Goal: Information Seeking & Learning: Find specific fact

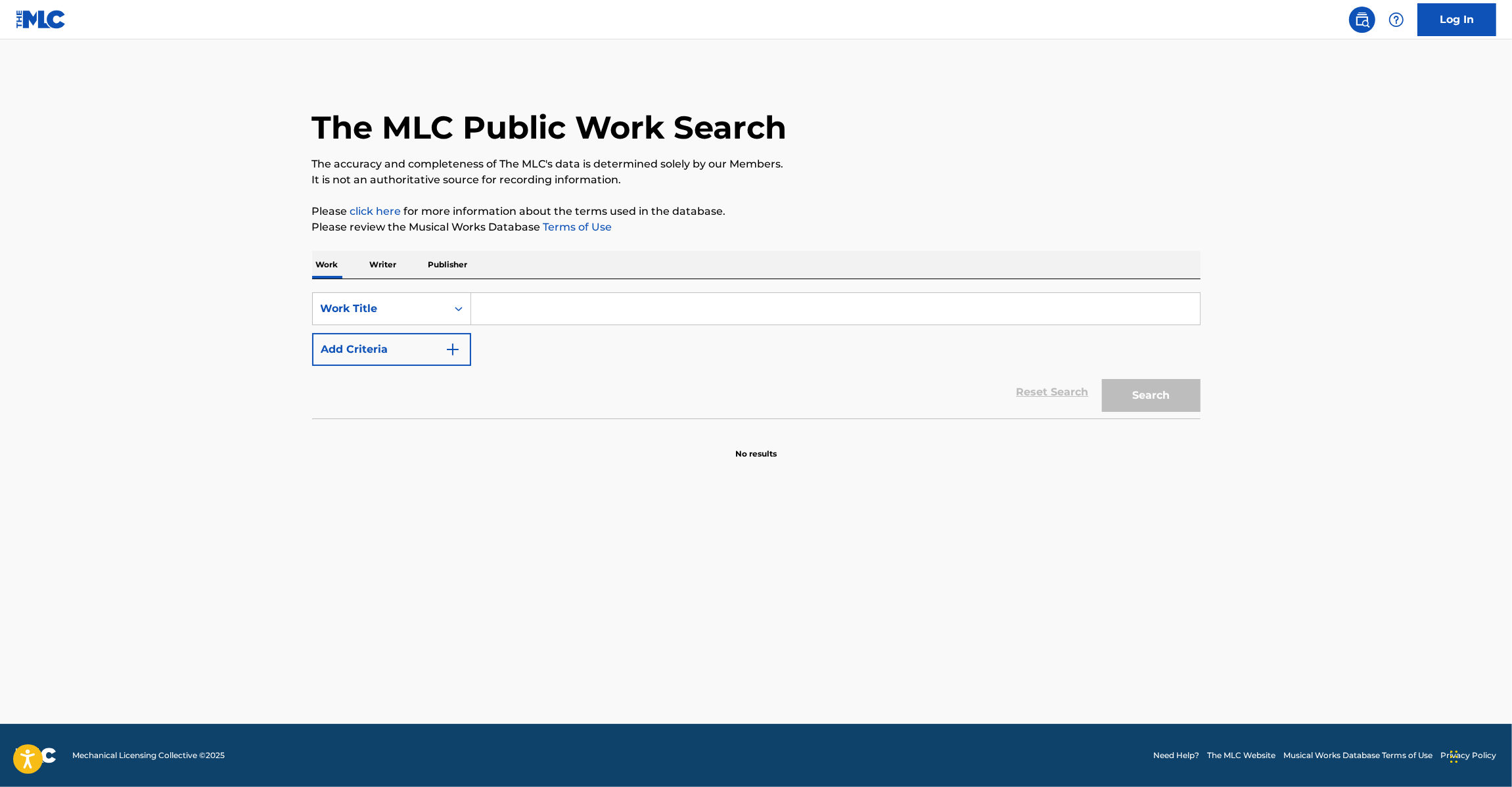
click at [461, 291] on div "SearchWithCriteriaa55915b3-ba9d-4cc8-8619-fb9513bffd54 Work Title Add Criteria …" at bounding box center [756, 348] width 888 height 139
click at [452, 301] on div "Search Form" at bounding box center [459, 309] width 24 height 24
click at [418, 336] on div "MLC Song Code" at bounding box center [391, 342] width 157 height 33
click at [518, 317] on input "Search Form" at bounding box center [835, 309] width 728 height 31
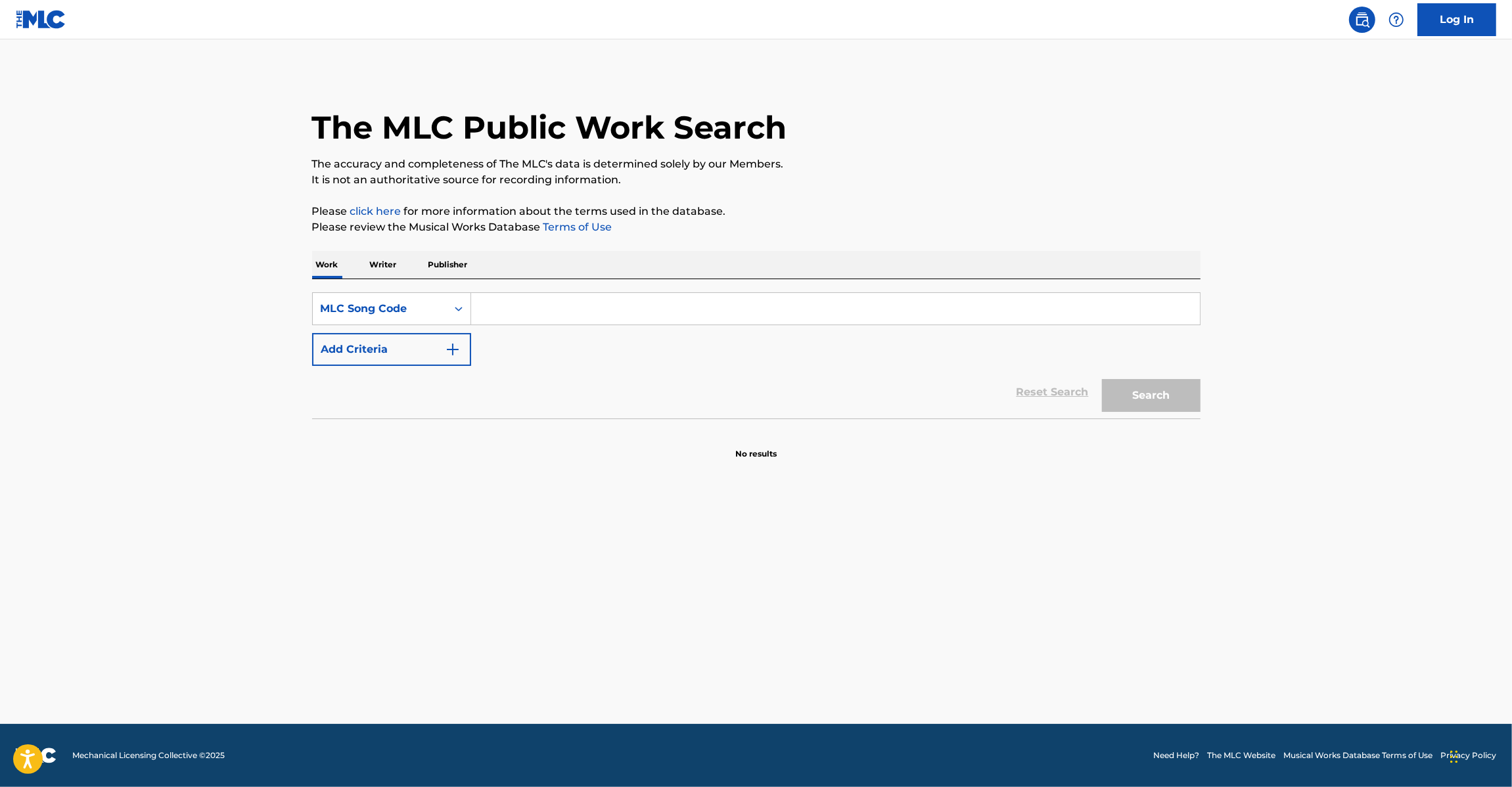
paste input "PJ785R"
click at [1145, 402] on button "Search" at bounding box center [1151, 395] width 98 height 33
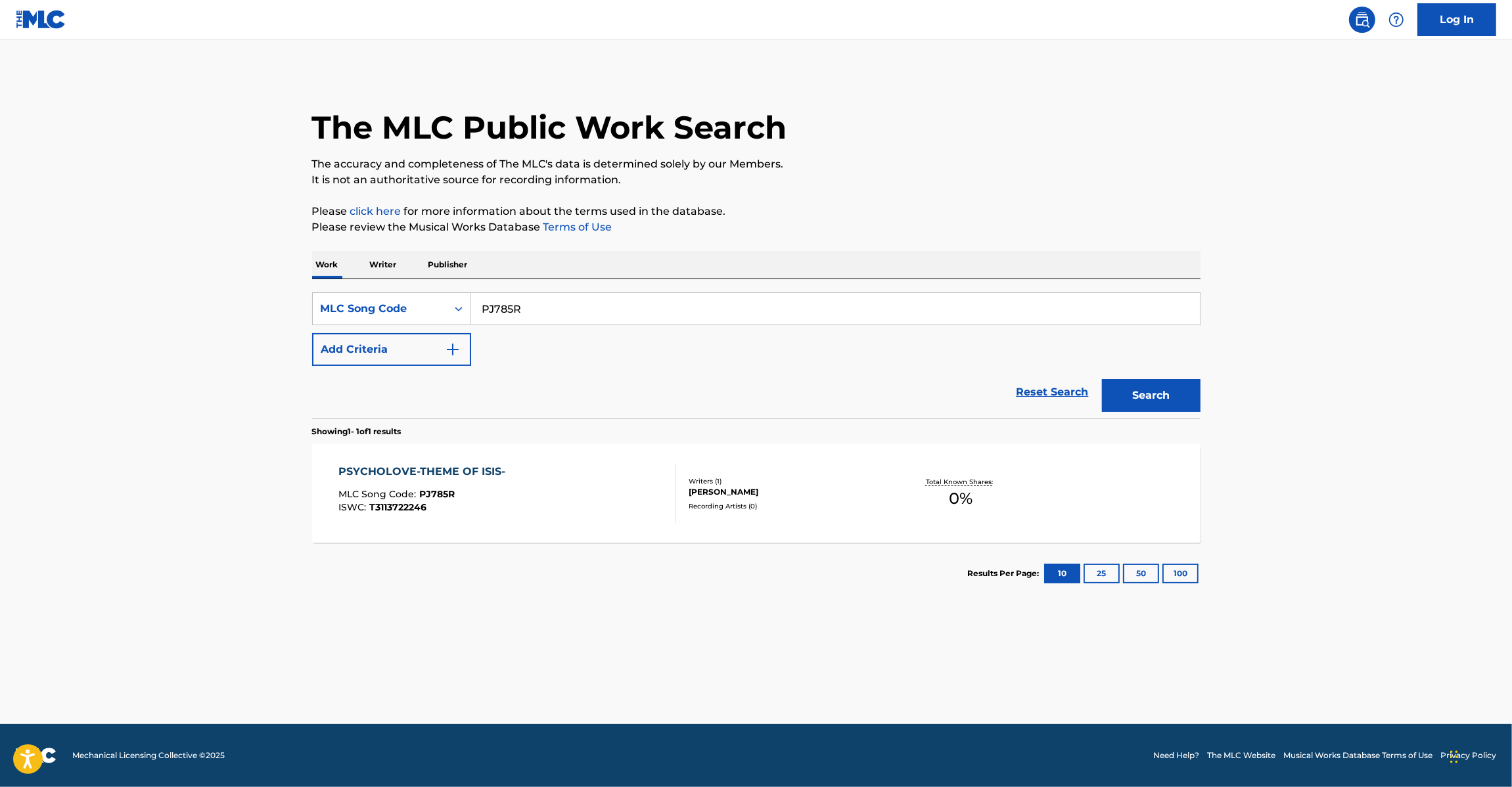
paste input "MG82YH"
drag, startPoint x: 540, startPoint y: 307, endPoint x: 309, endPoint y: 288, distance: 231.8
click at [309, 288] on div "The MLC Public Work Search The accuracy and completeness of The MLC's data is d…" at bounding box center [756, 338] width 920 height 532
click at [1176, 386] on button "Search" at bounding box center [1151, 395] width 98 height 33
paste input "CD131E"
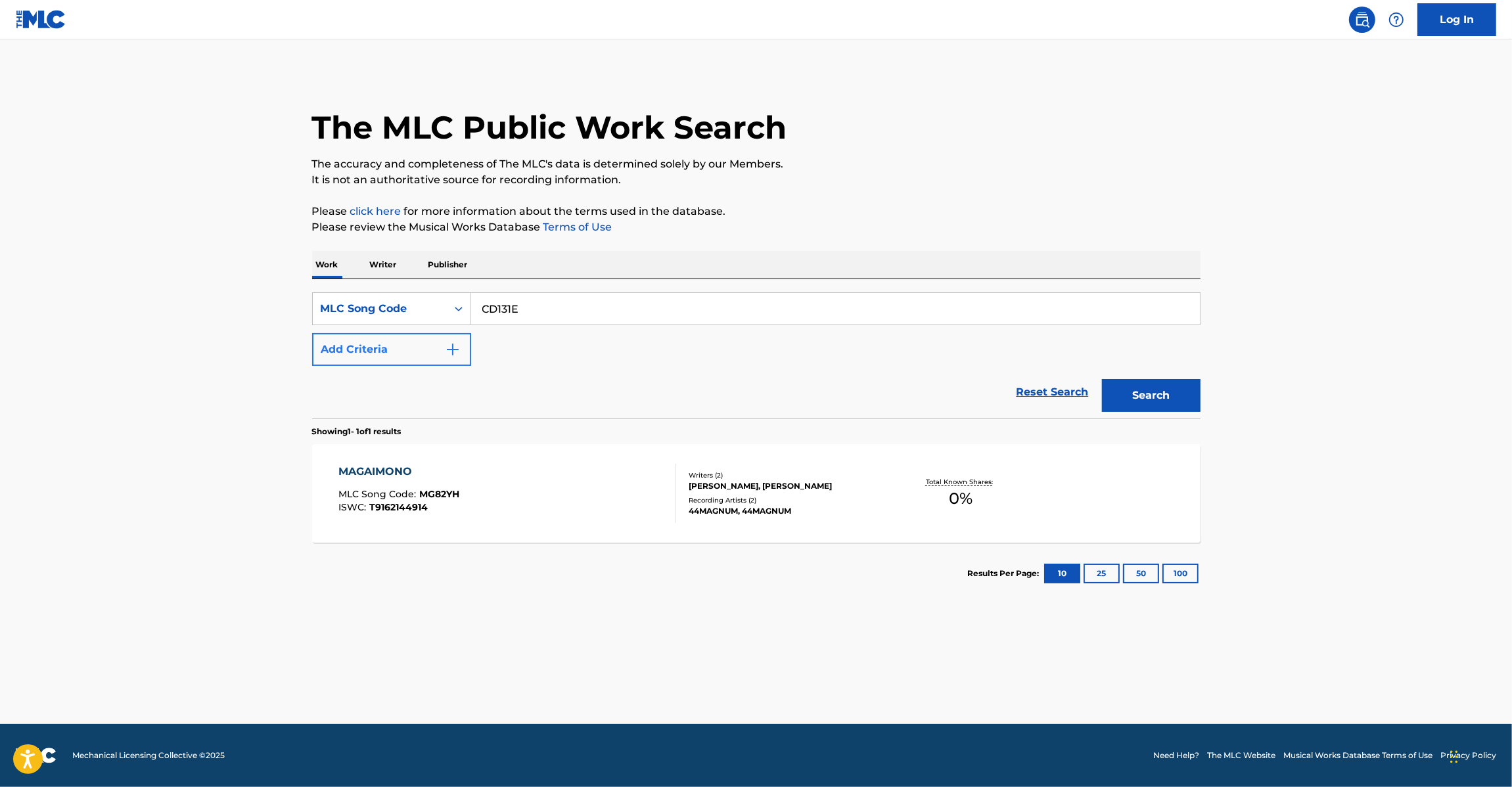
drag, startPoint x: 572, startPoint y: 317, endPoint x: 406, endPoint y: 336, distance: 167.1
click at [406, 336] on div "SearchWithCriteria34149b60-9166-456c-a21d-876936d12e03 MLC Song Code CD131E Add…" at bounding box center [756, 329] width 888 height 74
click at [1141, 382] on div "Search" at bounding box center [1148, 392] width 105 height 52
click at [1141, 382] on button "Search" at bounding box center [1151, 395] width 98 height 33
paste input "DB83GK"
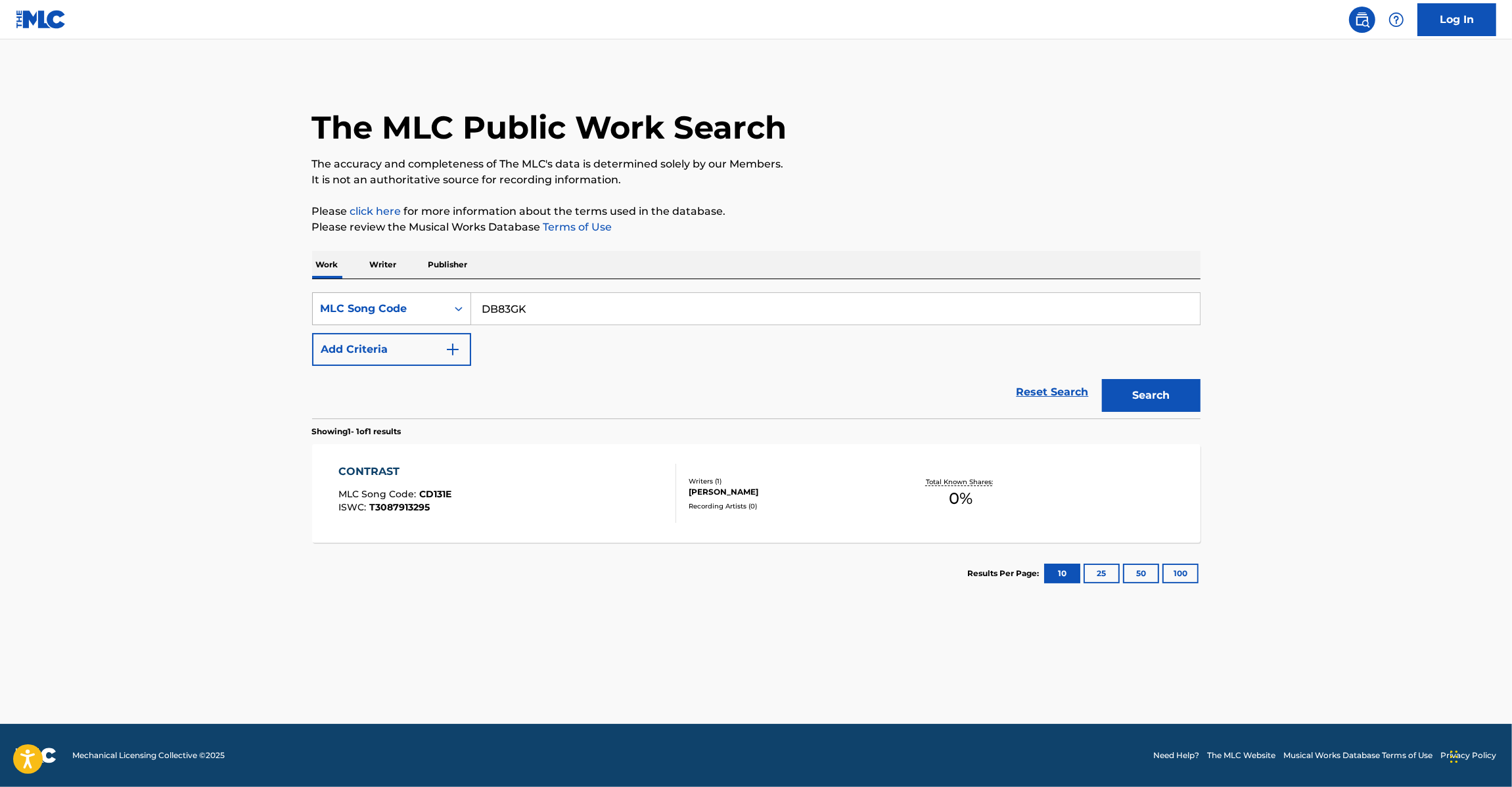
drag, startPoint x: 539, startPoint y: 300, endPoint x: 406, endPoint y: 300, distance: 133.0
click at [406, 300] on div "SearchWithCriteria34149b60-9166-456c-a21d-876936d12e03 MLC Song Code DB83GK" at bounding box center [756, 309] width 888 height 33
click at [1158, 405] on button "Search" at bounding box center [1151, 395] width 98 height 33
click at [592, 309] on input "DB83GK" at bounding box center [835, 309] width 728 height 31
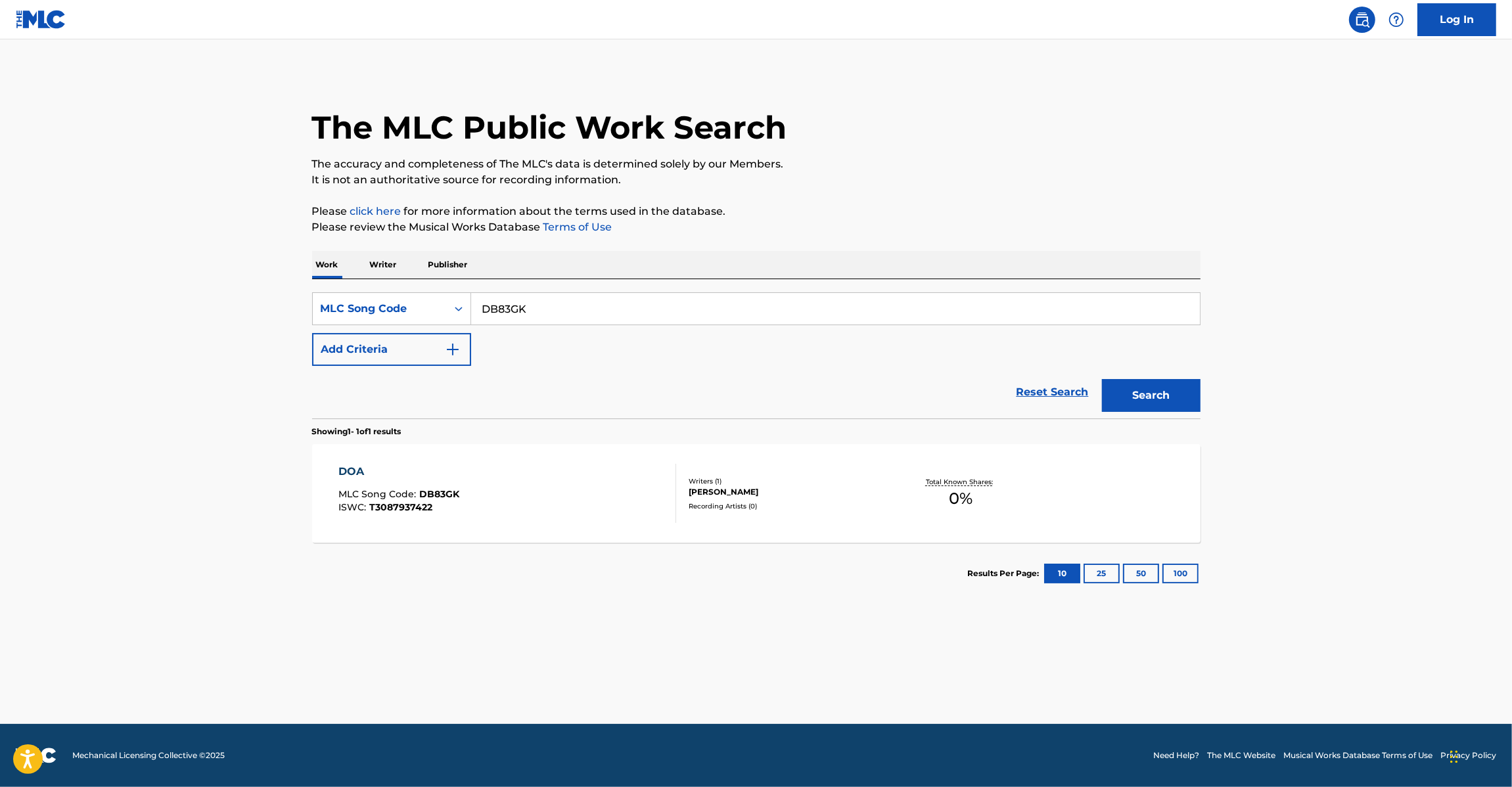
paste input "HC0E68"
click at [1138, 398] on button "Search" at bounding box center [1151, 395] width 98 height 33
click at [583, 317] on input "HC0E68" at bounding box center [835, 309] width 728 height 31
paste input "DB83A0"
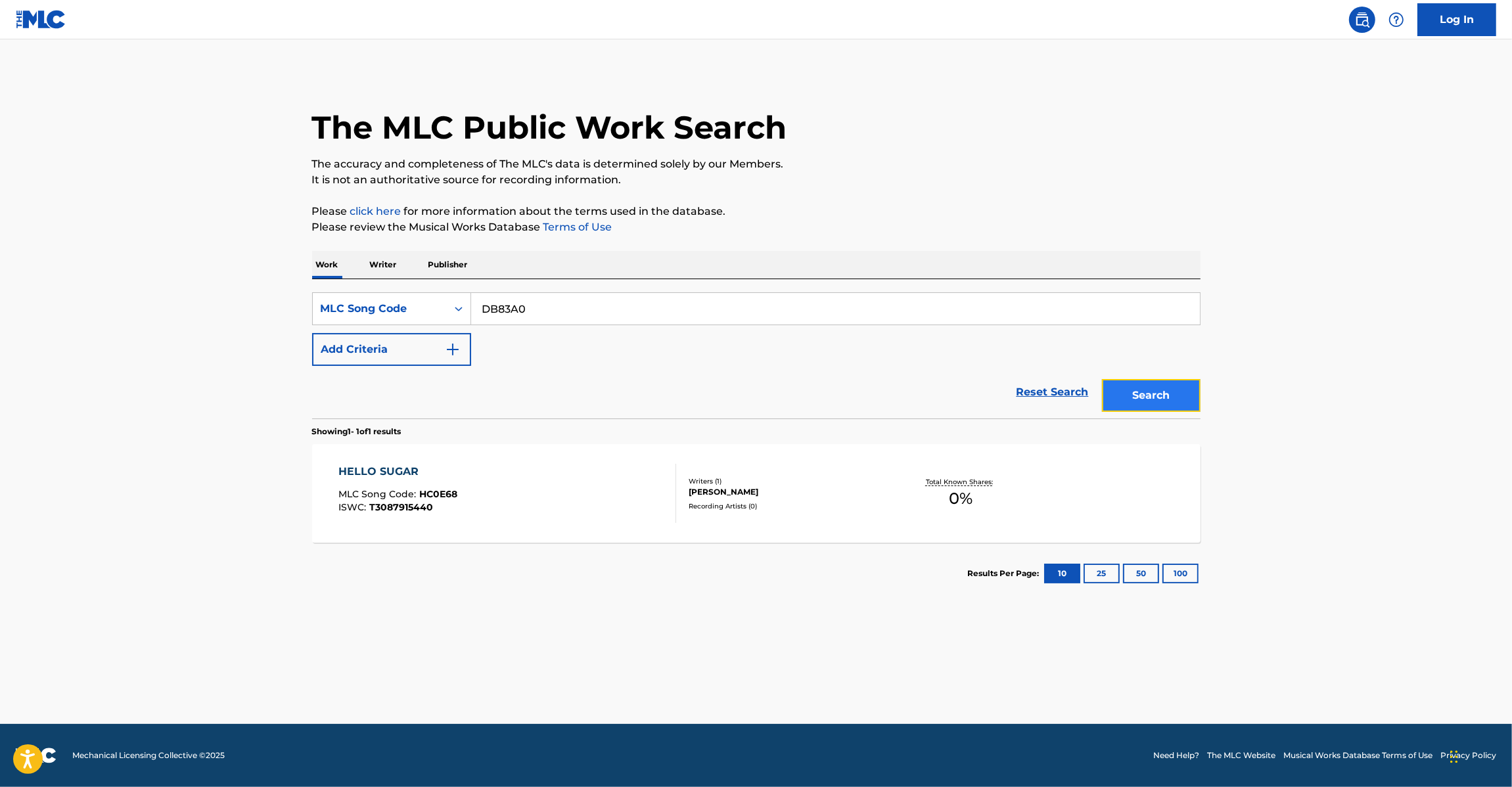
click at [1171, 389] on button "Search" at bounding box center [1151, 395] width 98 height 33
click at [596, 293] on input "DB83A0" at bounding box center [835, 309] width 728 height 31
paste input "HC0BZM"
click at [1177, 386] on button "Search" at bounding box center [1151, 395] width 98 height 33
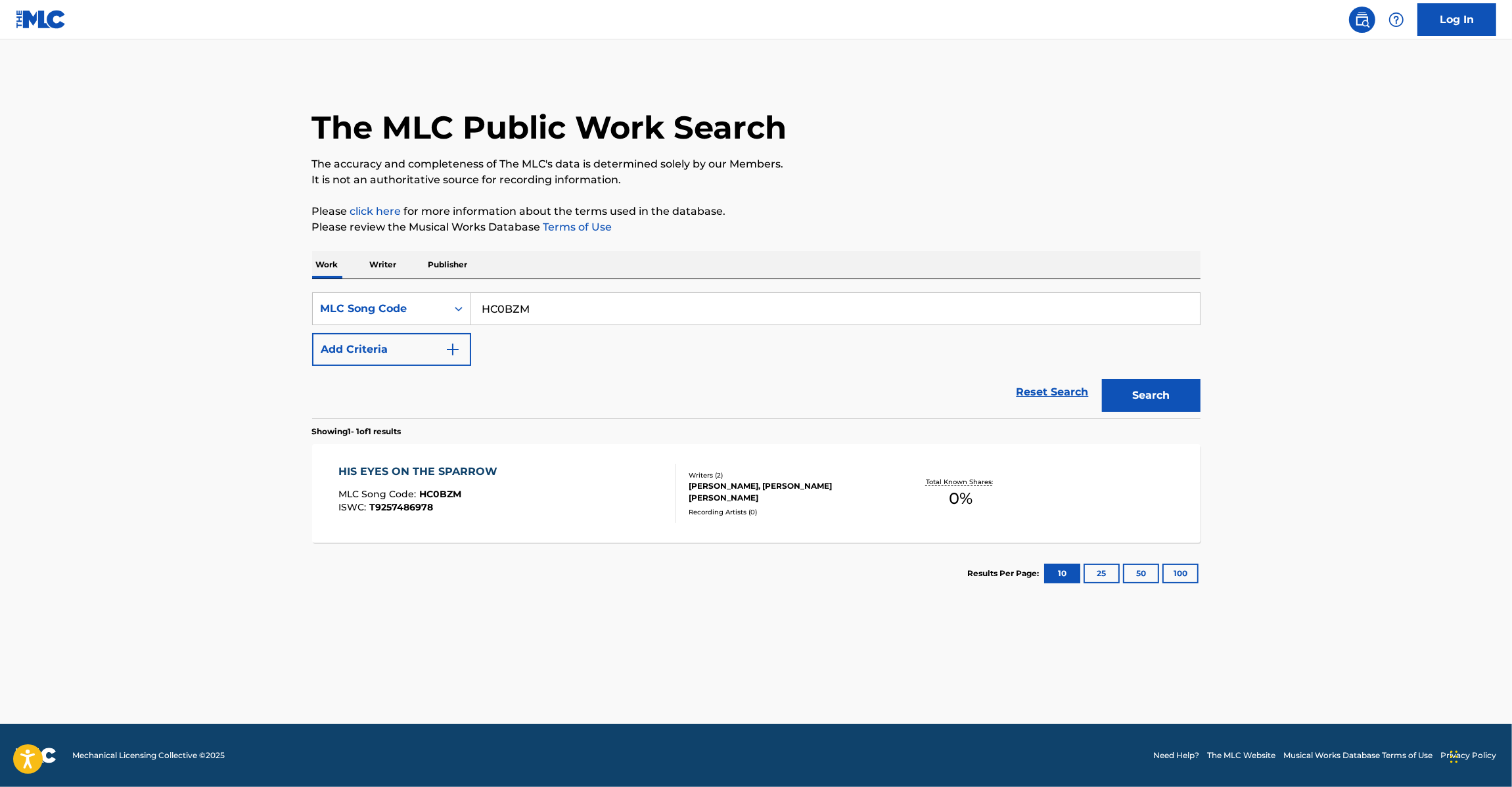
click at [604, 309] on input "HC0BZM" at bounding box center [835, 309] width 728 height 31
paste input "OC3FEF"
click at [1158, 401] on button "Search" at bounding box center [1151, 395] width 98 height 33
click at [578, 302] on input "OC3FEF" at bounding box center [835, 309] width 728 height 31
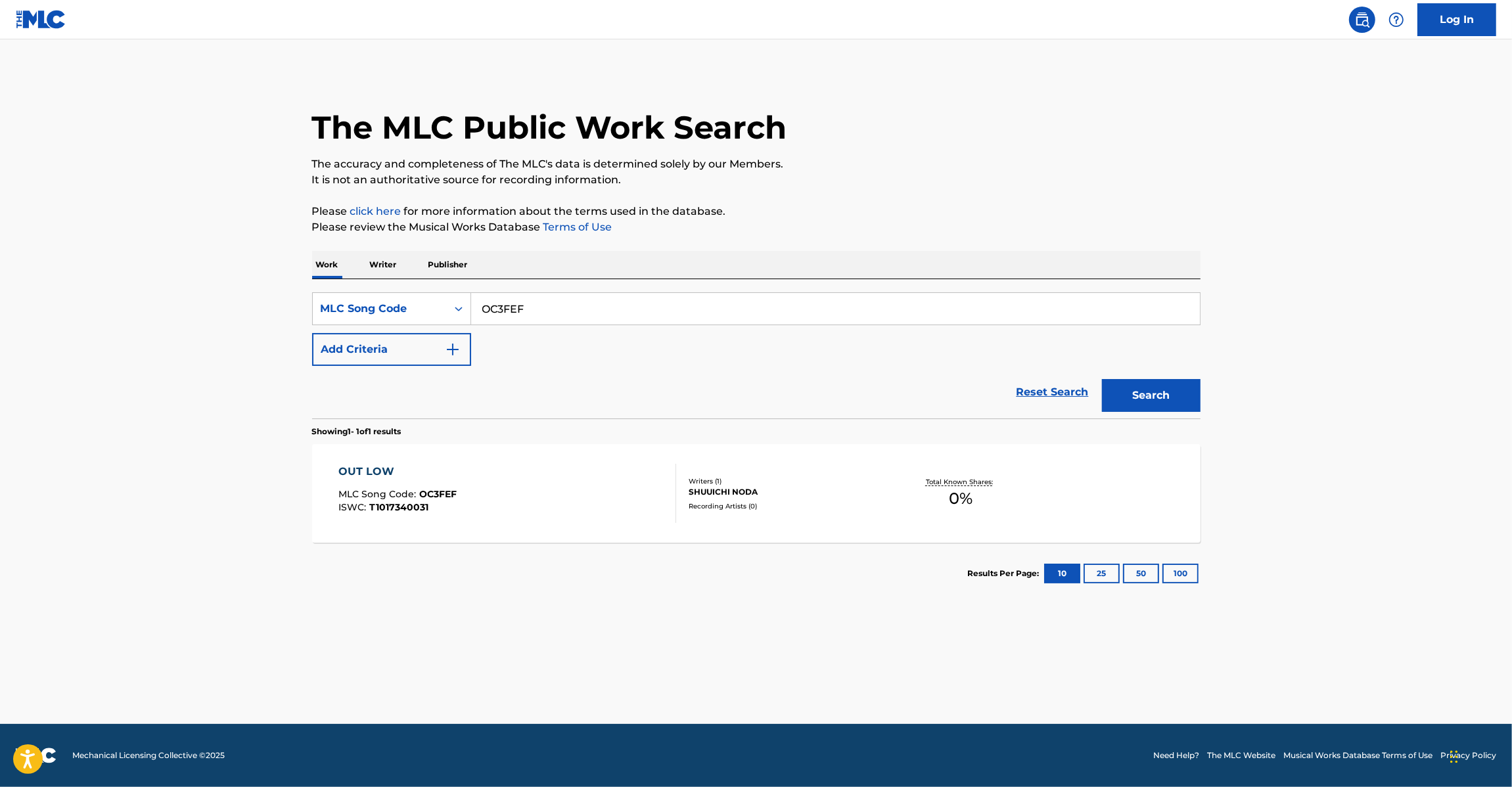
click at [578, 302] on input "OC3FEF" at bounding box center [835, 309] width 728 height 31
paste input "KE3UB3"
type input "KE3UB3"
click at [1160, 392] on button "Search" at bounding box center [1151, 395] width 98 height 33
click at [534, 306] on input "KE3UB3" at bounding box center [835, 309] width 728 height 31
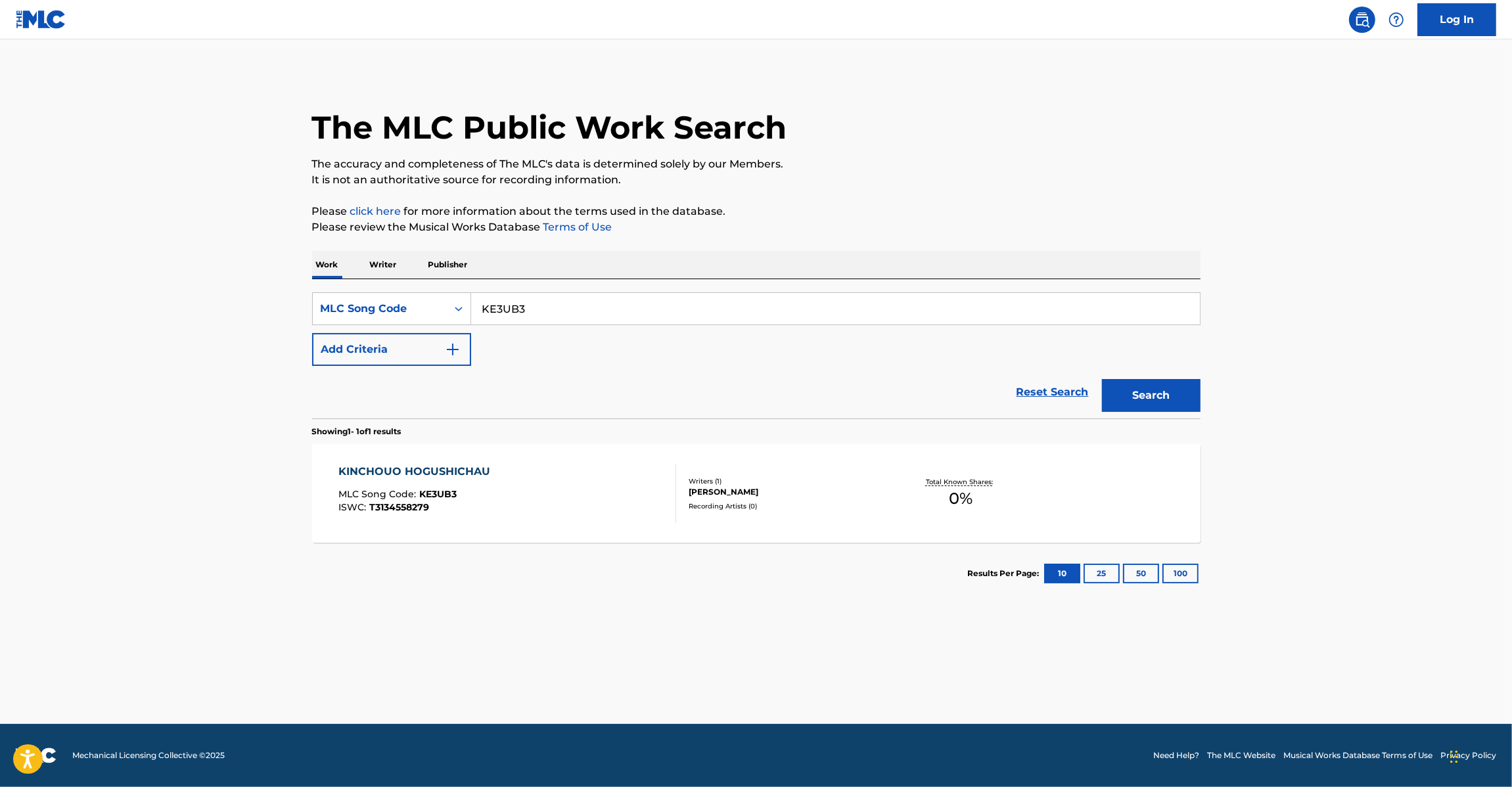
click at [534, 306] on input "KE3UB3" at bounding box center [835, 309] width 728 height 31
paste input "UA9VD4"
drag, startPoint x: 1172, startPoint y: 370, endPoint x: 1172, endPoint y: 384, distance: 14.0
click at [1172, 376] on div "Search" at bounding box center [1148, 392] width 105 height 52
click at [1172, 386] on button "Search" at bounding box center [1151, 395] width 98 height 33
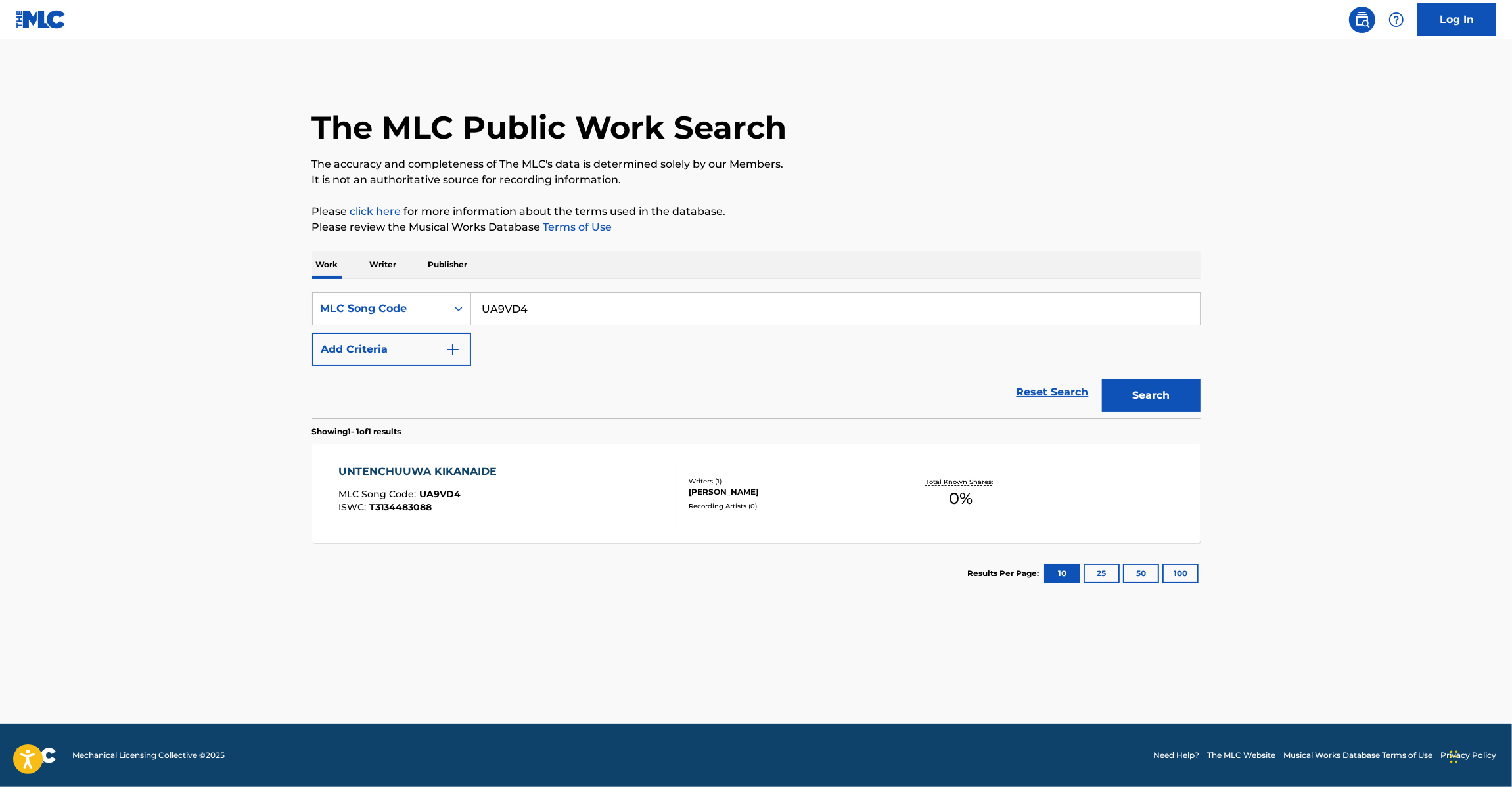
click at [601, 302] on input "UA9VD4" at bounding box center [835, 309] width 728 height 31
paste input "RC1ZAY"
click at [601, 302] on input "UA9VD4" at bounding box center [835, 309] width 728 height 31
drag, startPoint x: 1197, startPoint y: 401, endPoint x: 1185, endPoint y: 398, distance: 12.4
click at [1197, 401] on button "Search" at bounding box center [1151, 395] width 98 height 33
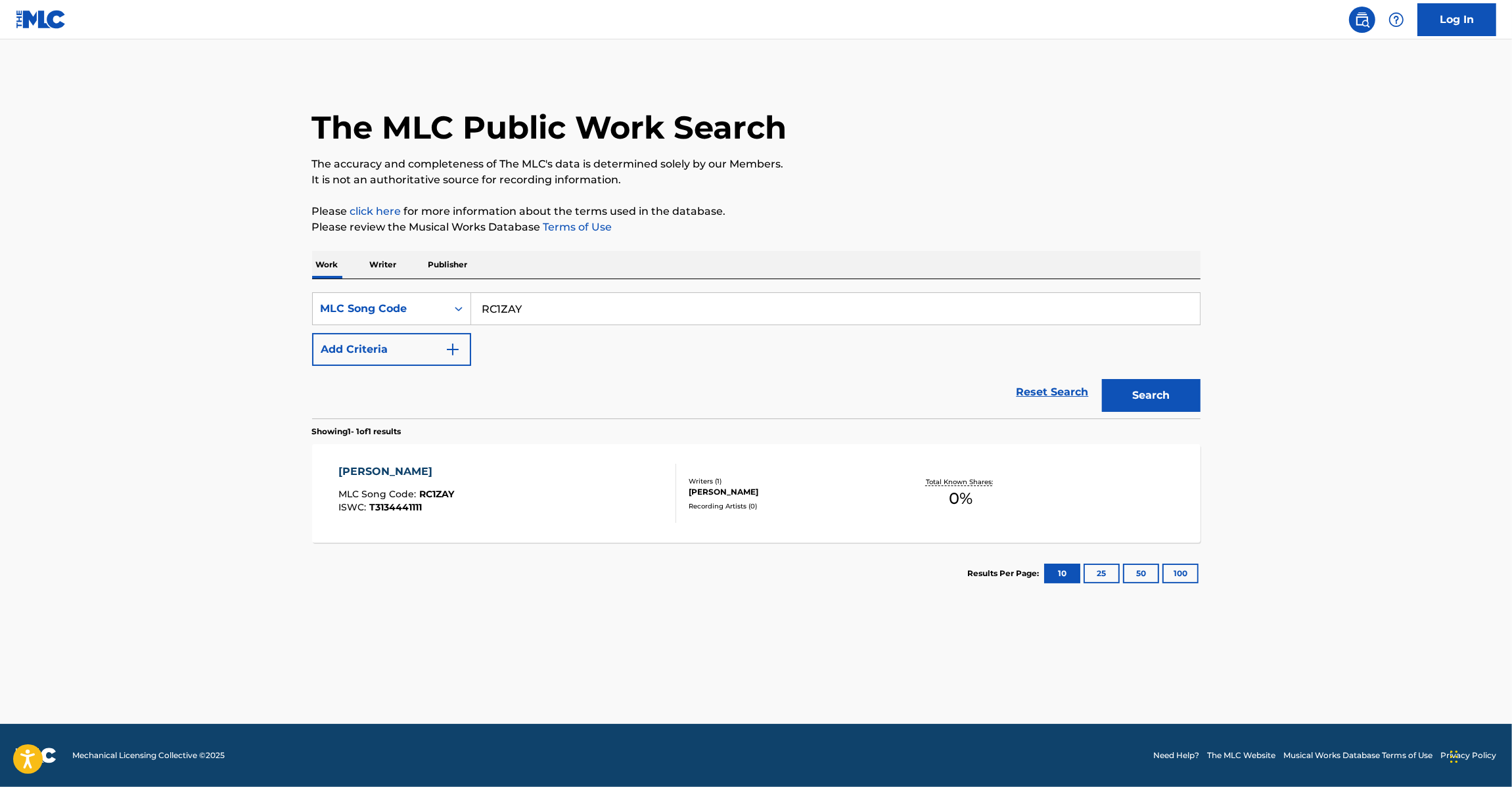
click at [636, 313] on input "RC1ZAY" at bounding box center [835, 309] width 728 height 31
paste input "MG9HWX"
click at [636, 313] on input "RC1ZAY" at bounding box center [835, 309] width 728 height 31
drag, startPoint x: 1242, startPoint y: 382, endPoint x: 1183, endPoint y: 392, distance: 59.8
click at [1208, 392] on main "The MLC Public Work Search The accuracy and completeness of The MLC's data is d…" at bounding box center [756, 382] width 1512 height 684
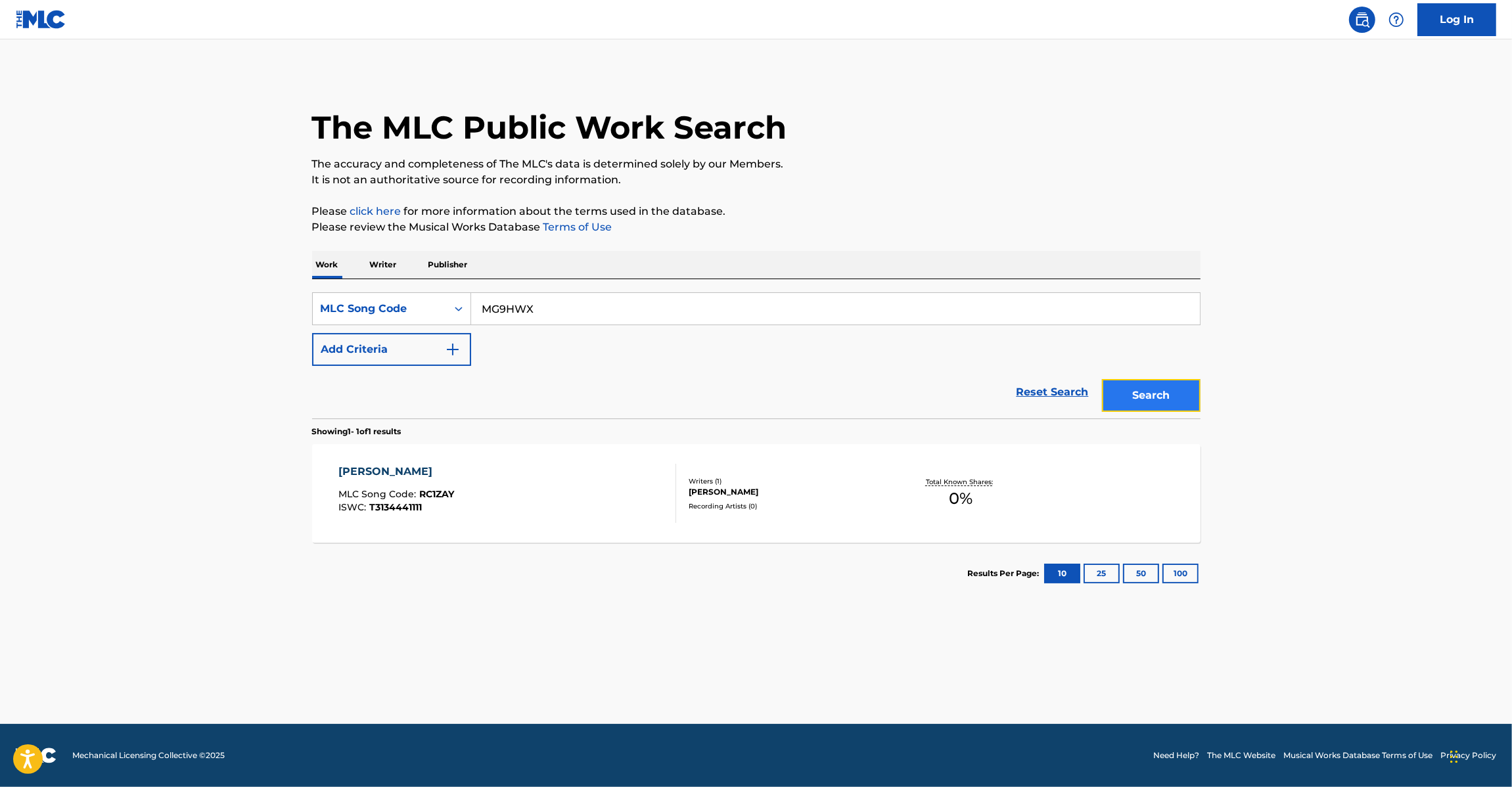
click at [1183, 392] on button "Search" at bounding box center [1151, 395] width 98 height 33
click at [566, 326] on div "SearchWithCriteria34149b60-9166-456c-a21d-876936d12e03 MLC Song Code MG9HWX Add…" at bounding box center [756, 329] width 888 height 74
click at [566, 315] on input "MG9HWX" at bounding box center [835, 309] width 728 height 31
paste input "PJ7MG1"
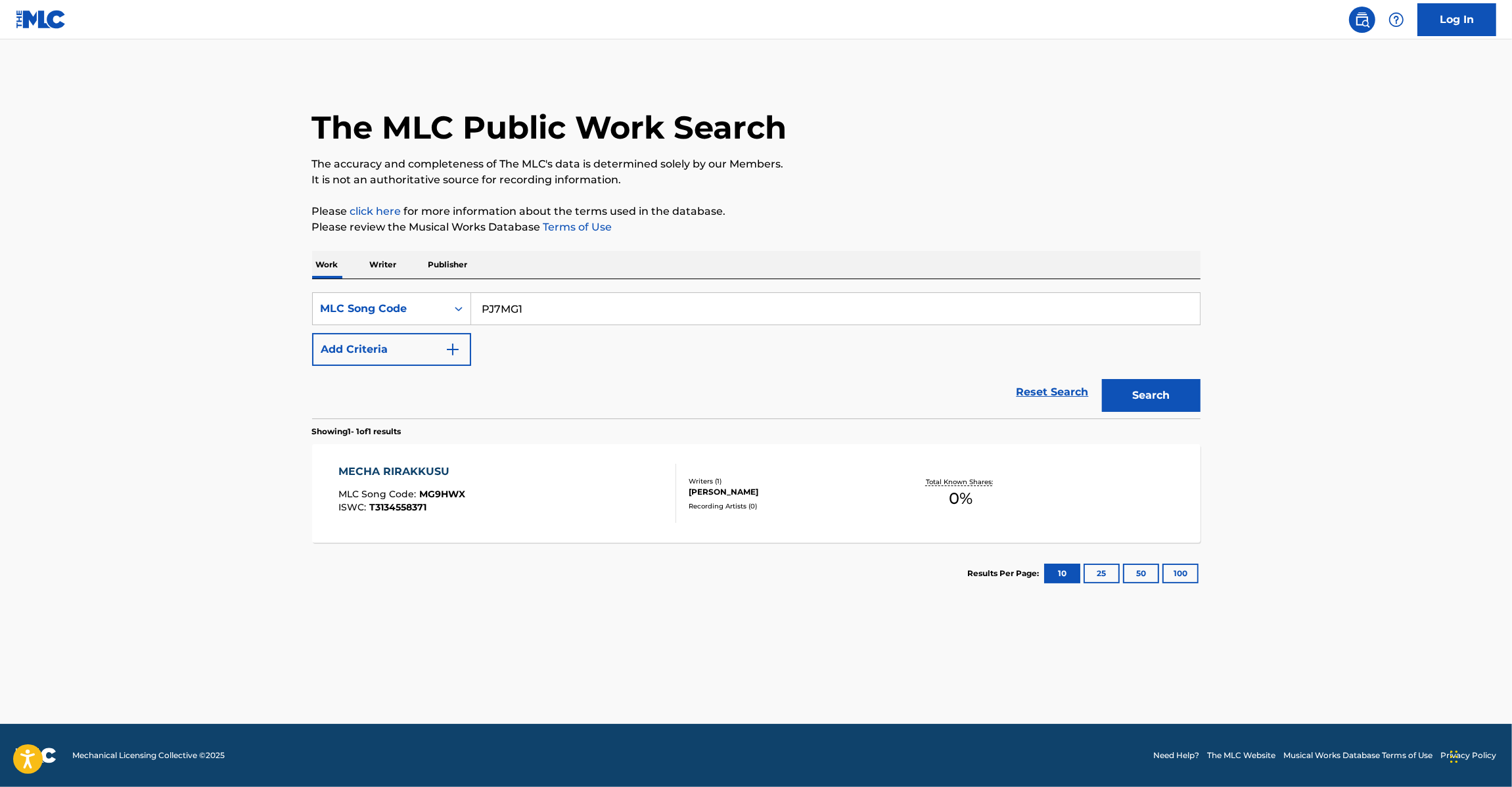
click at [1170, 413] on div "Search" at bounding box center [1148, 392] width 105 height 52
click at [571, 309] on input "PJ7MG1" at bounding box center [835, 309] width 728 height 31
paste input "SC5IHF"
click at [1137, 394] on button "Search" at bounding box center [1151, 395] width 98 height 33
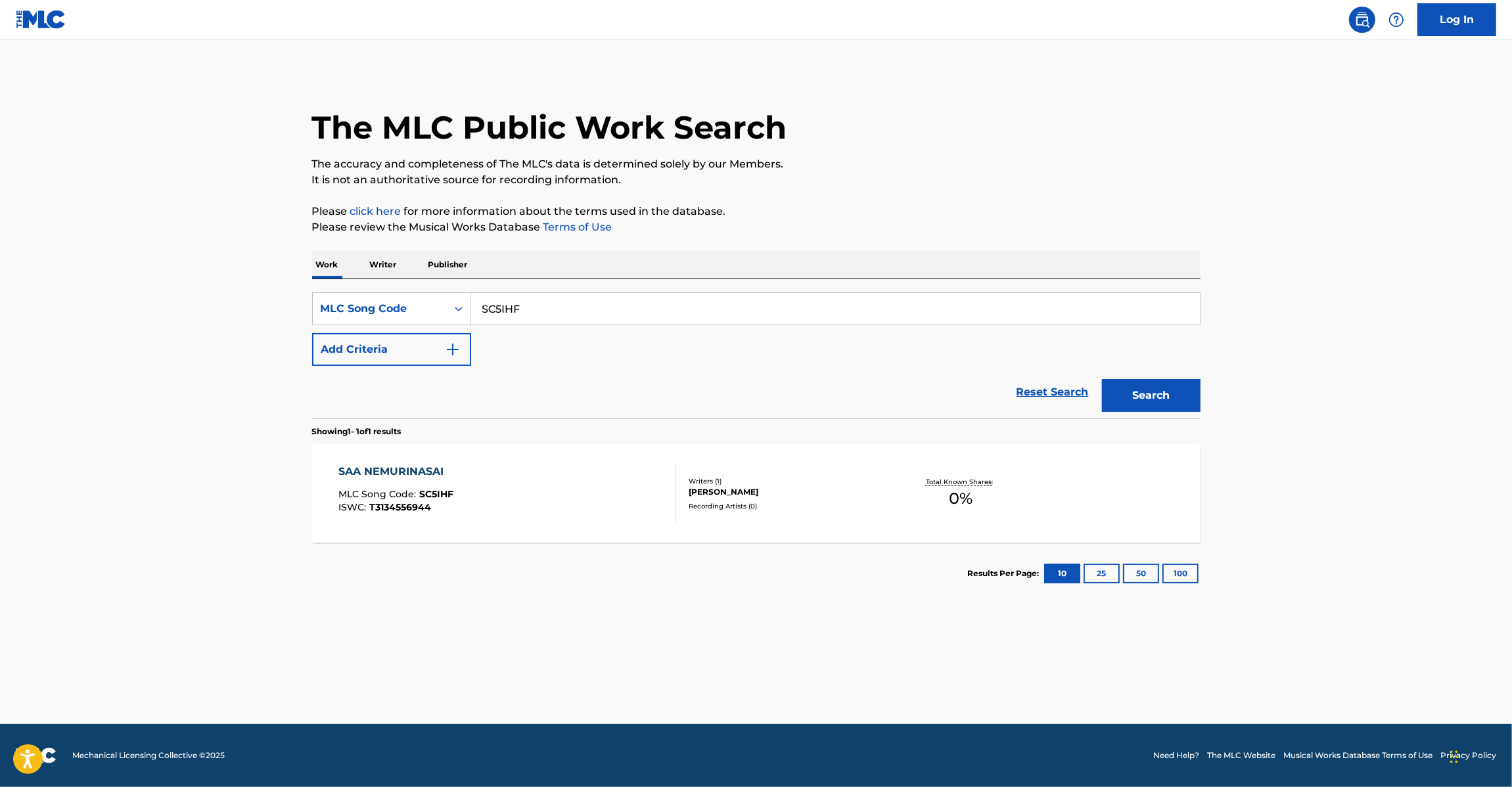
click at [564, 272] on div "Work Writer Publisher" at bounding box center [756, 265] width 888 height 28
click at [556, 294] on input "SC5IHF" at bounding box center [835, 309] width 728 height 31
paste input "KE386Z"
drag, startPoint x: 1254, startPoint y: 427, endPoint x: 1153, endPoint y: 401, distance: 104.3
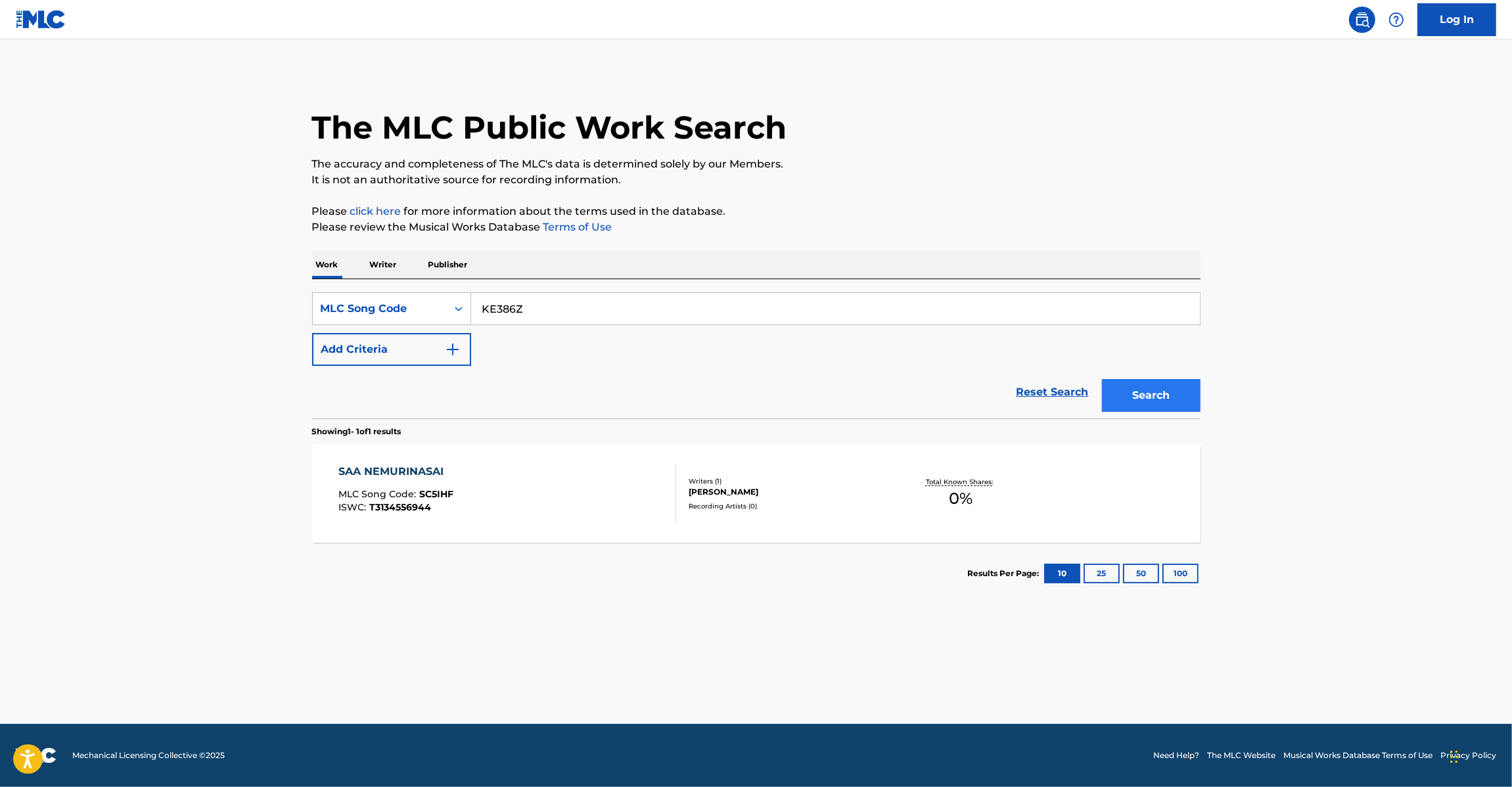
click at [1222, 417] on main "The MLC Public Work Search The accuracy and completeness of The MLC's data is d…" at bounding box center [756, 382] width 1512 height 684
click at [1153, 401] on button "Search" at bounding box center [1151, 395] width 98 height 33
click at [612, 298] on input "KE386Z" at bounding box center [835, 309] width 728 height 31
paste input "AE1NX1"
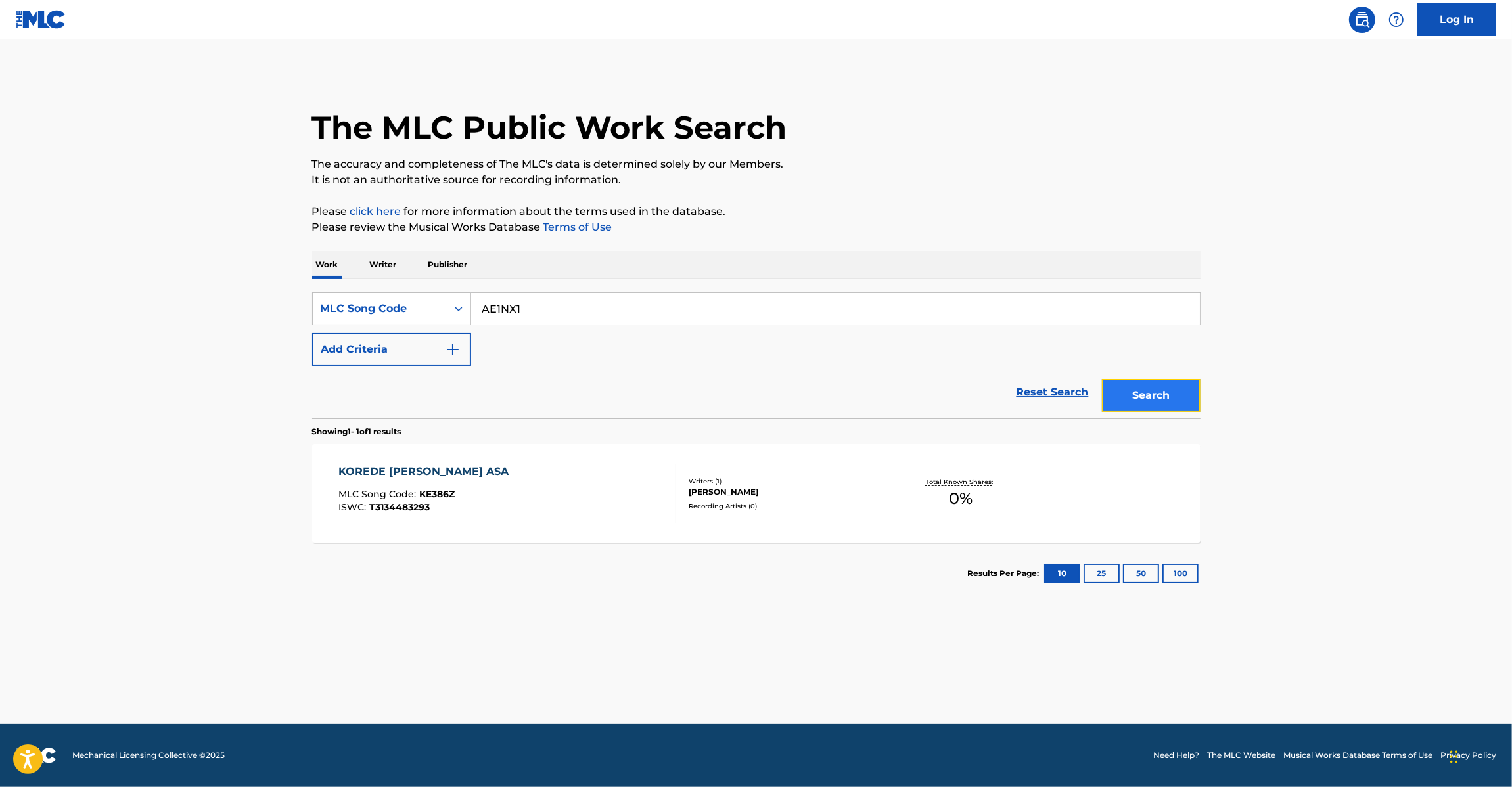
click at [1116, 398] on button "Search" at bounding box center [1151, 395] width 98 height 33
click at [575, 309] on input "AE1NX1" at bounding box center [835, 309] width 728 height 31
paste input "KE31NR"
click at [1235, 385] on main "The MLC Public Work Search The accuracy and completeness of The MLC's data is d…" at bounding box center [756, 382] width 1512 height 684
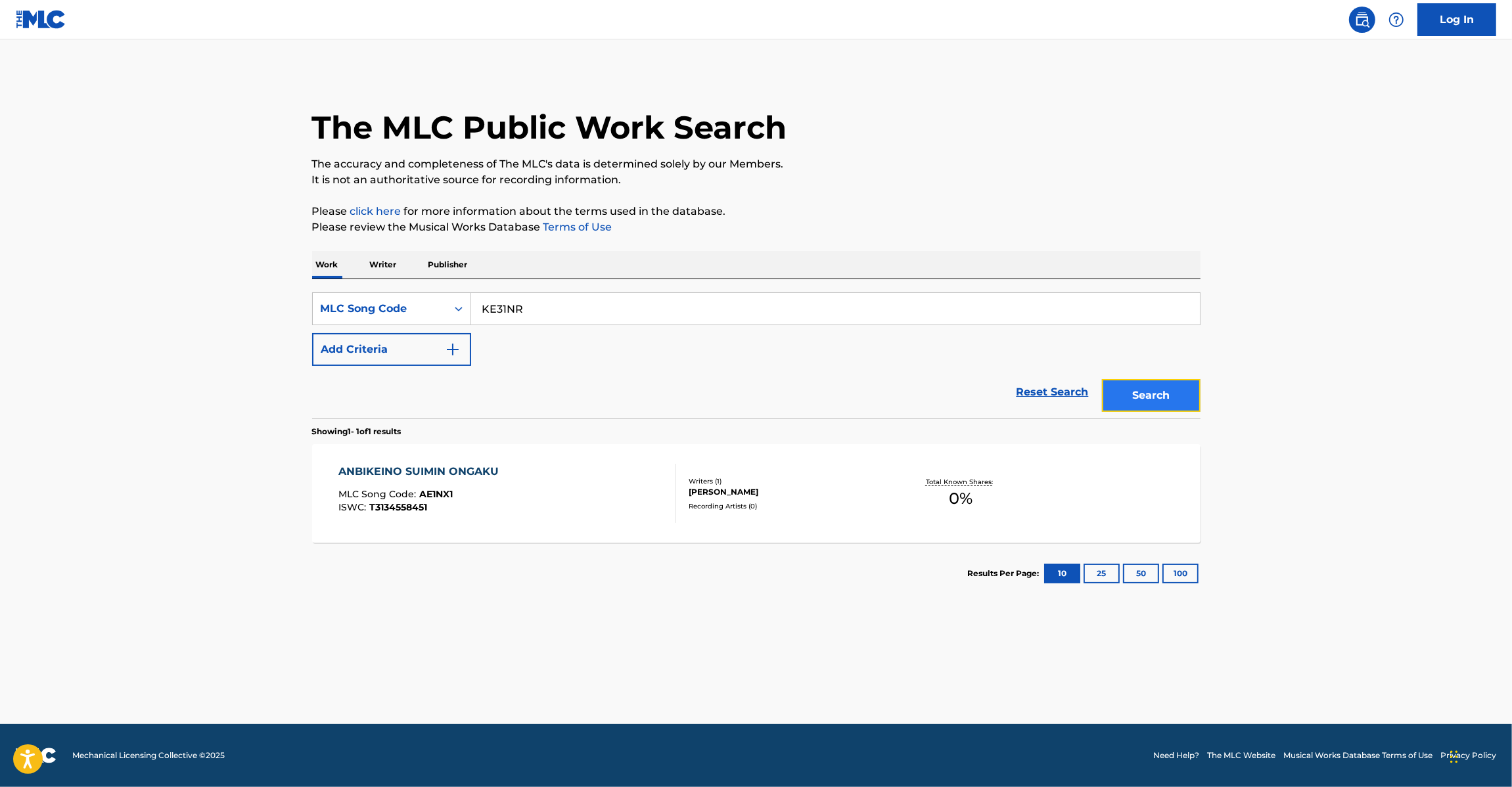
click at [1163, 397] on button "Search" at bounding box center [1151, 395] width 98 height 33
click at [631, 288] on div "SearchWithCriteria34149b60-9166-456c-a21d-876936d12e03 MLC Song Code KE31NR Add…" at bounding box center [756, 348] width 888 height 139
drag, startPoint x: 631, startPoint y: 288, endPoint x: 626, endPoint y: 297, distance: 10.3
click at [631, 291] on div "SearchWithCriteria34149b60-9166-456c-a21d-876936d12e03 MLC Song Code KE31NR Add…" at bounding box center [756, 348] width 888 height 139
click at [623, 301] on input "KE31NR" at bounding box center [835, 309] width 728 height 31
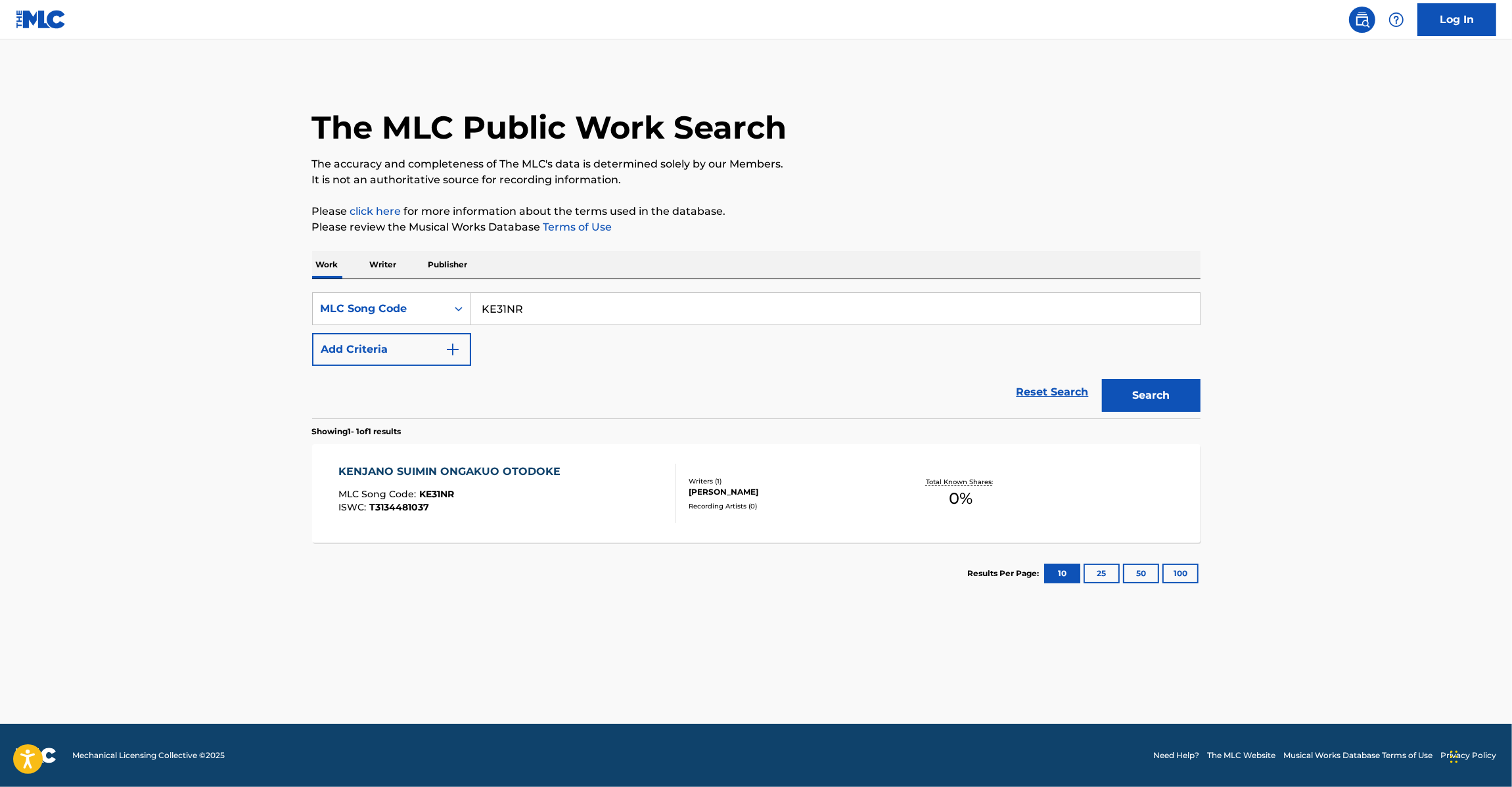
paste input "OD4CWA"
click at [623, 301] on input "OD4CWA" at bounding box center [835, 309] width 728 height 31
click at [1141, 390] on button "Search" at bounding box center [1151, 395] width 98 height 33
click at [629, 292] on div "SearchWithCriteria34149b60-9166-456c-a21d-876936d12e03 MLC Song Code OD4CWA Add…" at bounding box center [756, 348] width 888 height 139
click at [629, 295] on input "OD4CWA" at bounding box center [835, 309] width 728 height 31
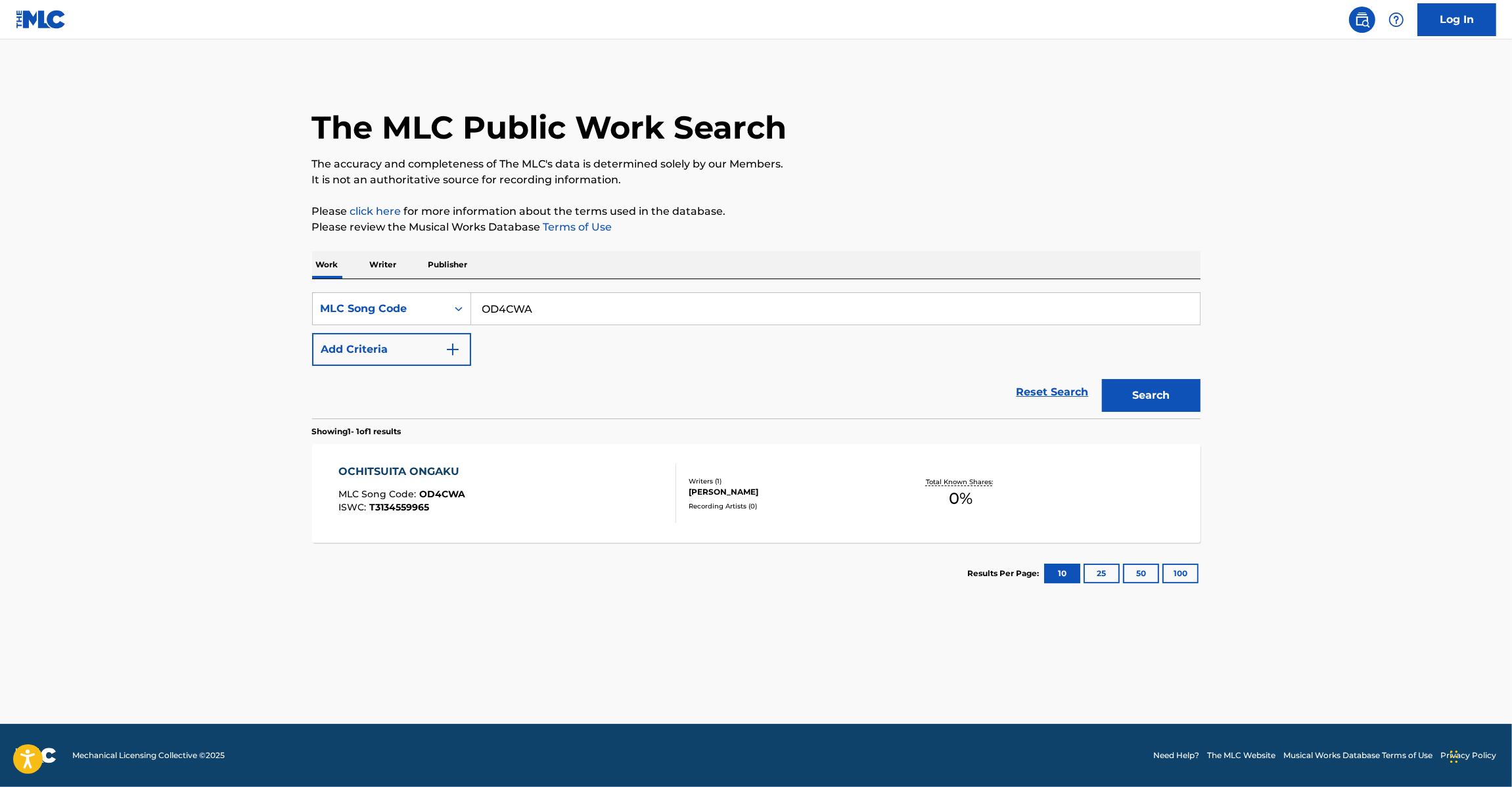
paste input "YD77B3"
drag, startPoint x: 629, startPoint y: 295, endPoint x: 674, endPoint y: 309, distance: 47.1
click at [629, 297] on input "YD77B3" at bounding box center [835, 309] width 728 height 31
click at [1128, 385] on button "Search" at bounding box center [1151, 395] width 98 height 33
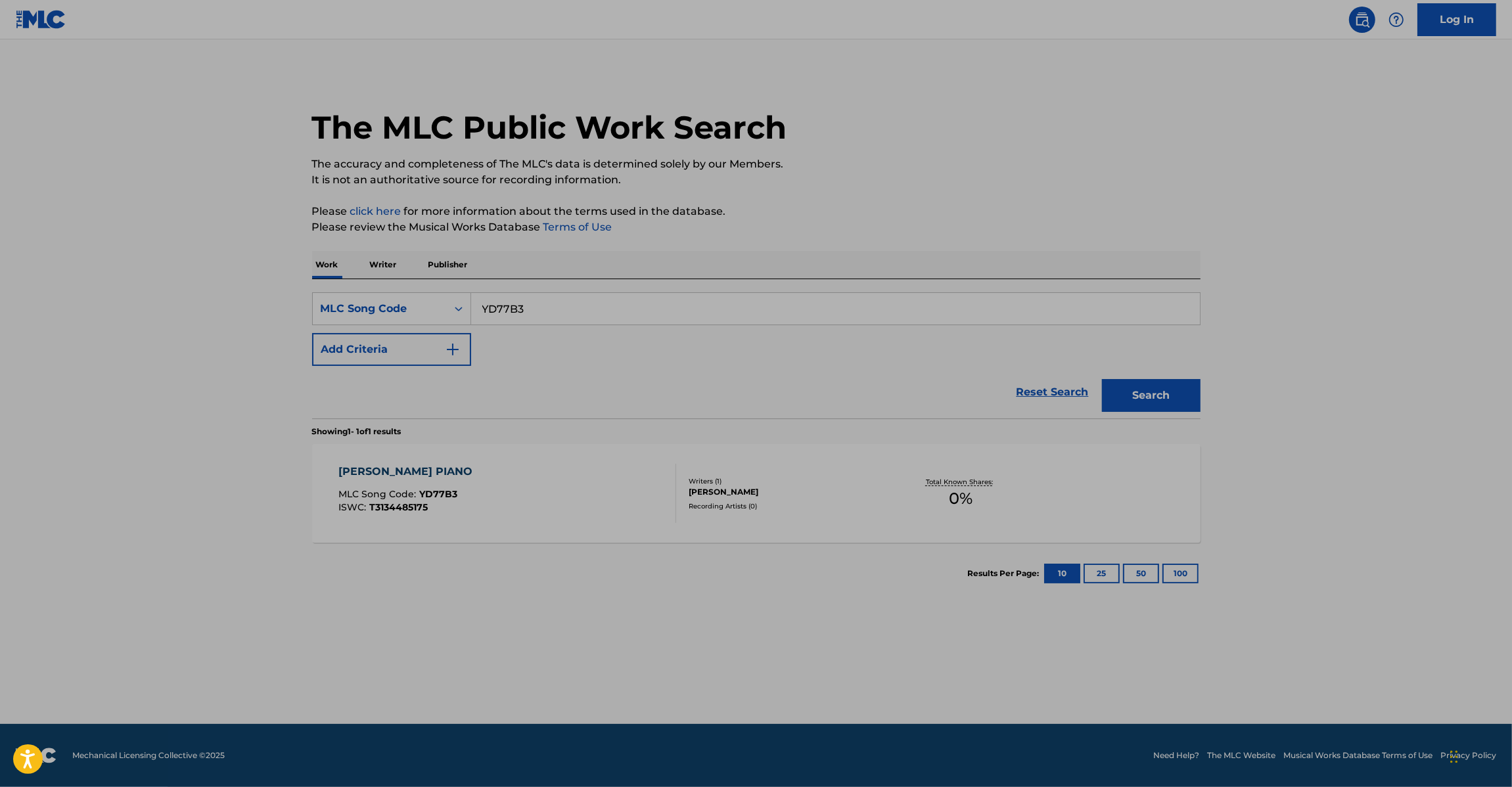
click at [647, 298] on input "YD77B3" at bounding box center [835, 309] width 728 height 31
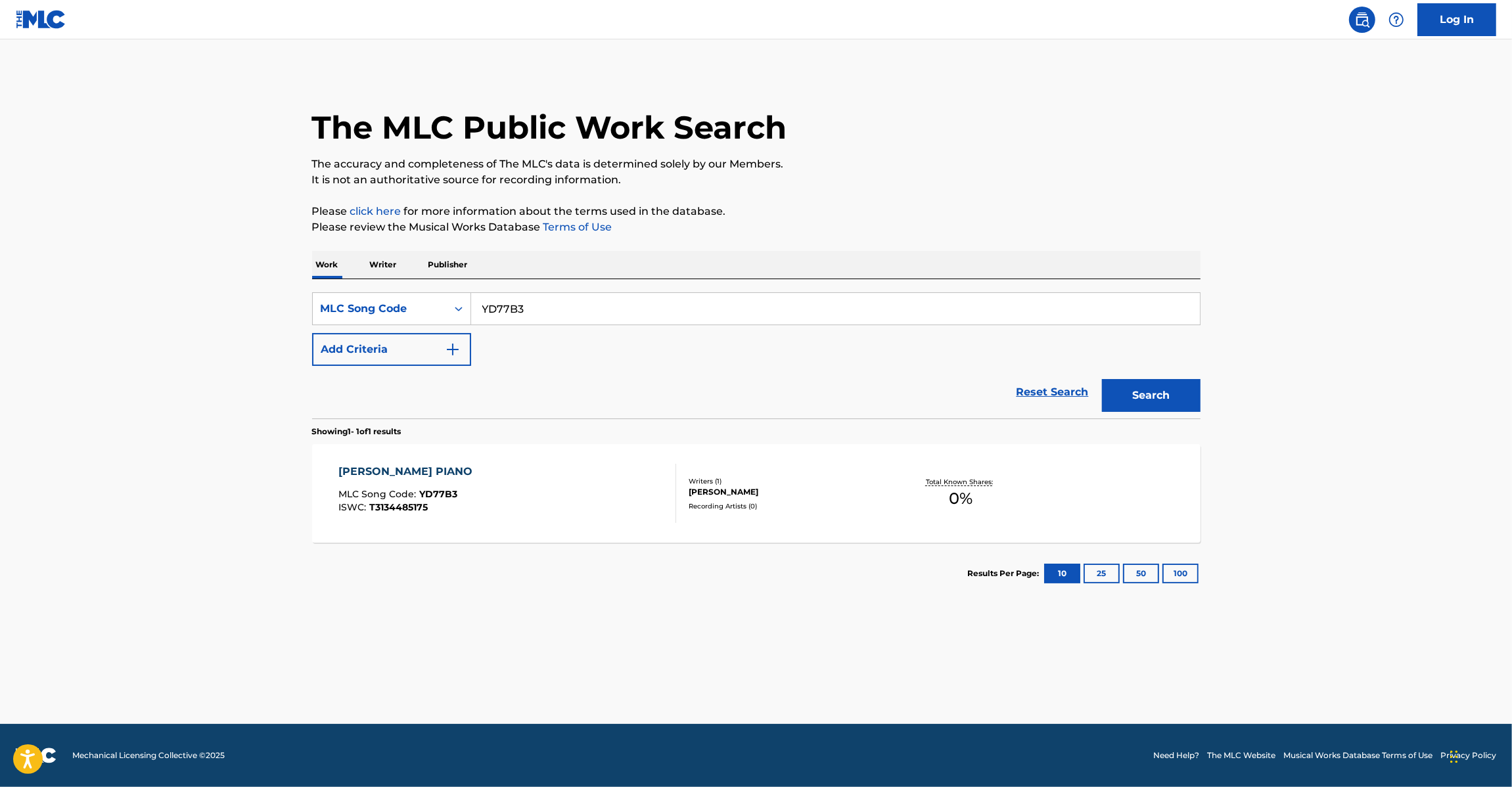
click at [641, 309] on input "YD77B3" at bounding box center [835, 309] width 728 height 31
paste input "OD4LKA"
click at [1186, 397] on button "Search" at bounding box center [1151, 395] width 98 height 33
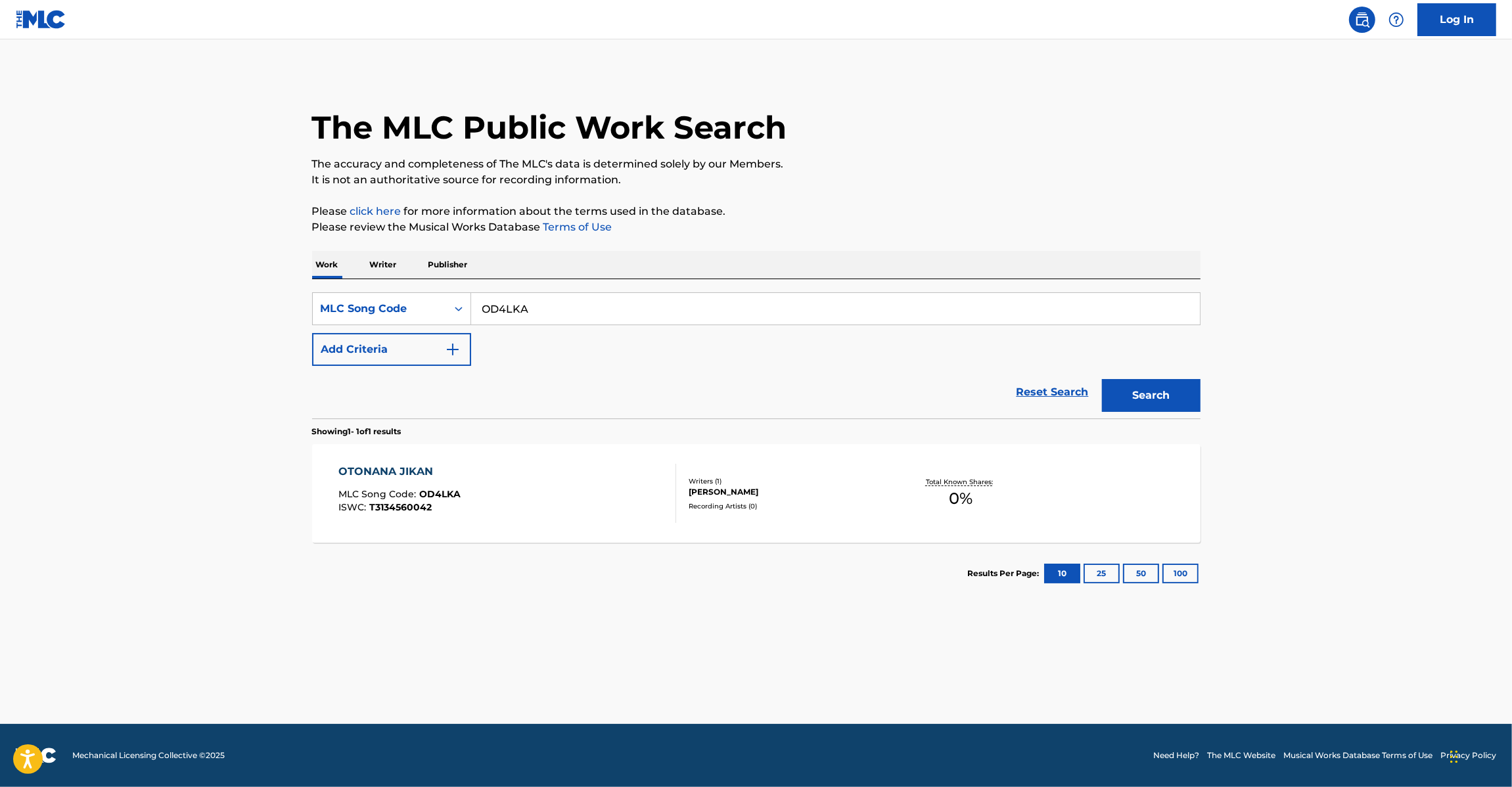
drag, startPoint x: 556, startPoint y: 336, endPoint x: 569, endPoint y: 299, distance: 39.2
click at [556, 333] on div "SearchWithCriteria34149b60-9166-456c-a21d-876936d12e03 MLC Song Code OD4LKA Add…" at bounding box center [756, 329] width 888 height 74
click at [569, 298] on input "OD4LKA" at bounding box center [835, 309] width 728 height 31
click at [573, 298] on input "OD4LKA" at bounding box center [835, 309] width 728 height 31
paste input "SC5PTO"
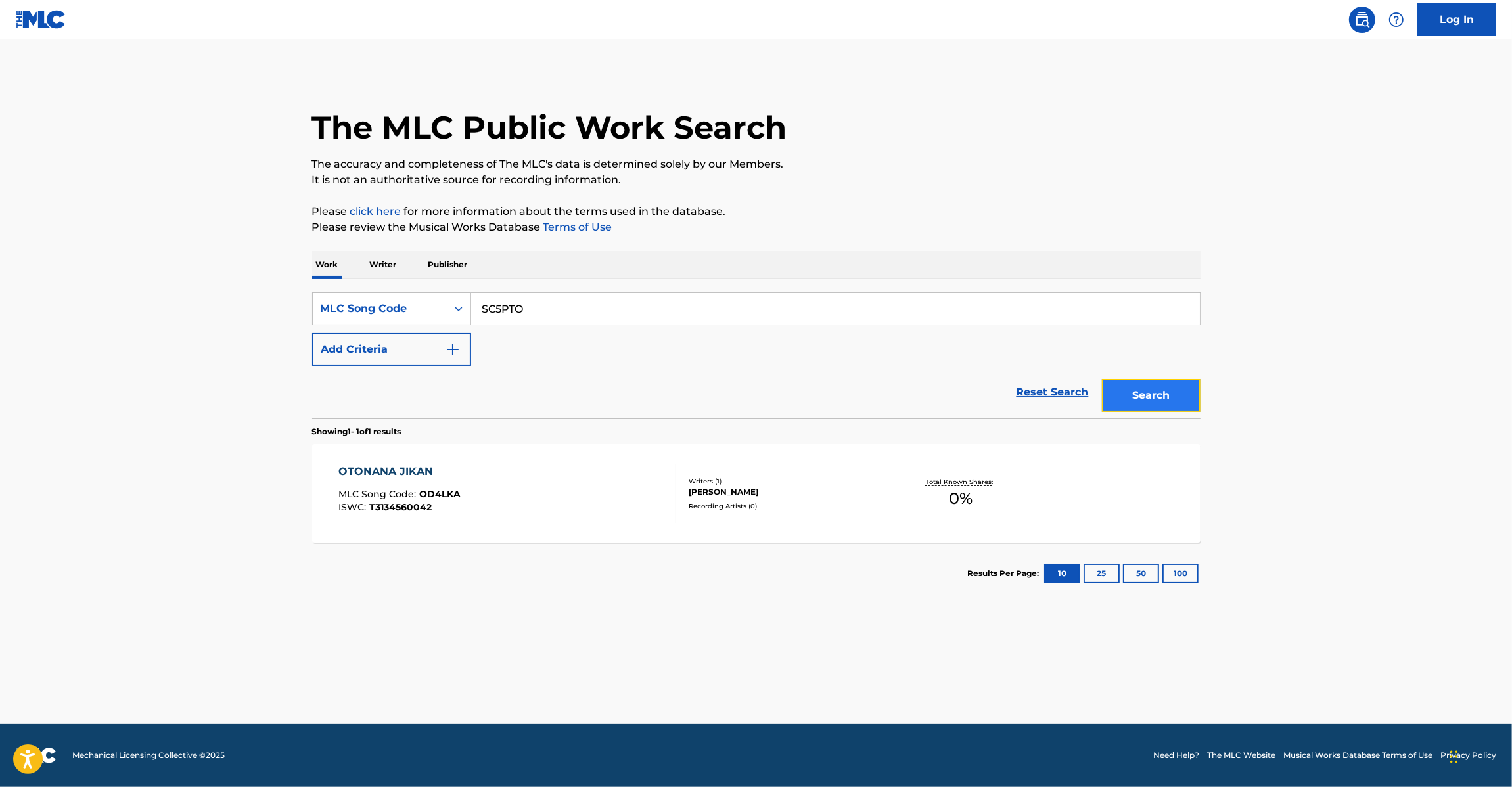
click at [1160, 390] on button "Search" at bounding box center [1151, 395] width 98 height 33
click at [586, 301] on input "SC5PTO" at bounding box center [835, 309] width 728 height 31
paste input "JC8OJU"
click at [1155, 398] on button "Search" at bounding box center [1151, 395] width 98 height 33
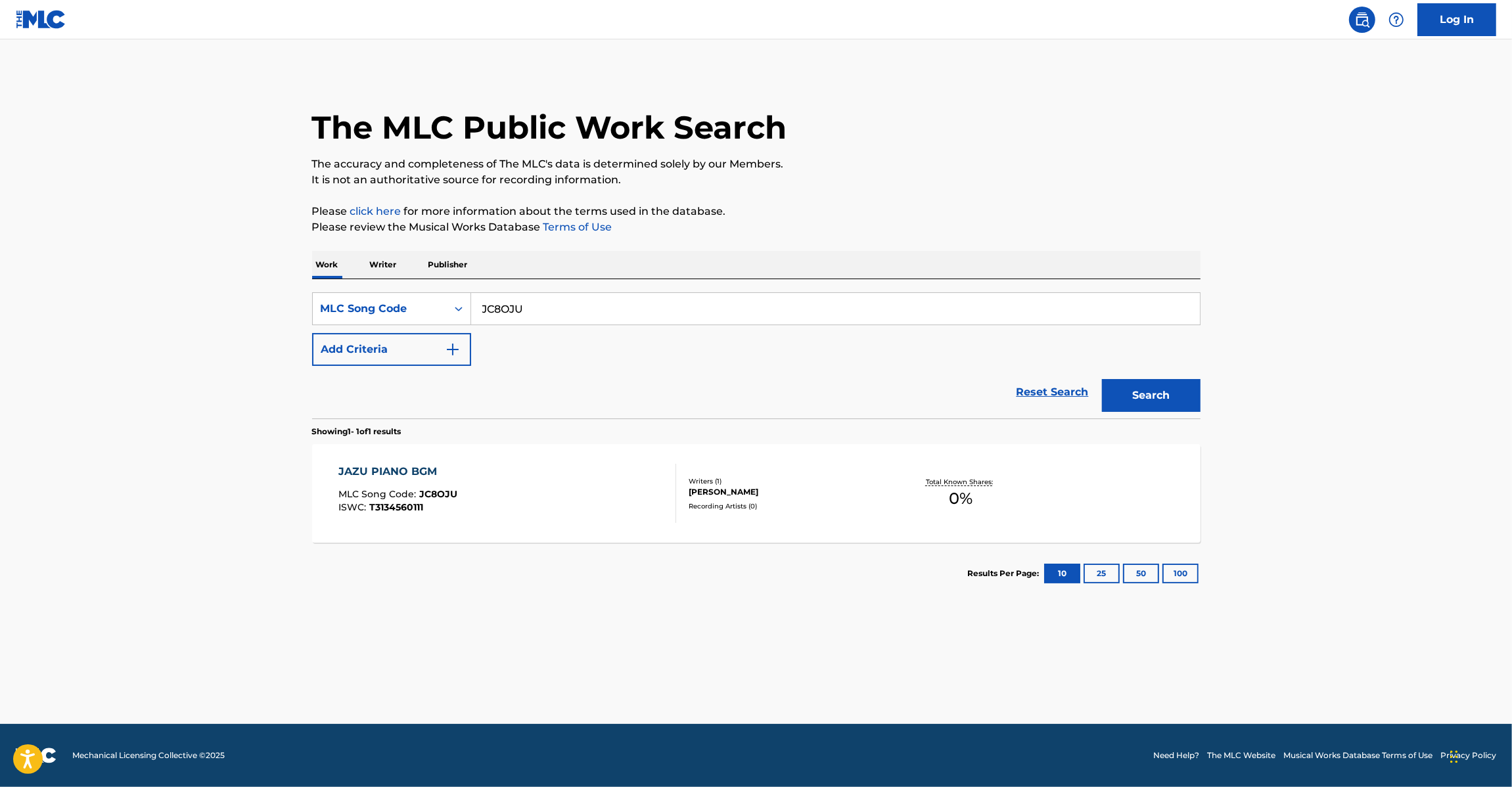
click at [494, 293] on input "JC8OJU" at bounding box center [835, 309] width 728 height 31
click at [495, 293] on input "JC8OJU" at bounding box center [835, 309] width 728 height 31
paste input "V1T"
click at [1144, 408] on button "Search" at bounding box center [1151, 395] width 98 height 33
click at [533, 313] on input "JC8V1T" at bounding box center [835, 309] width 728 height 31
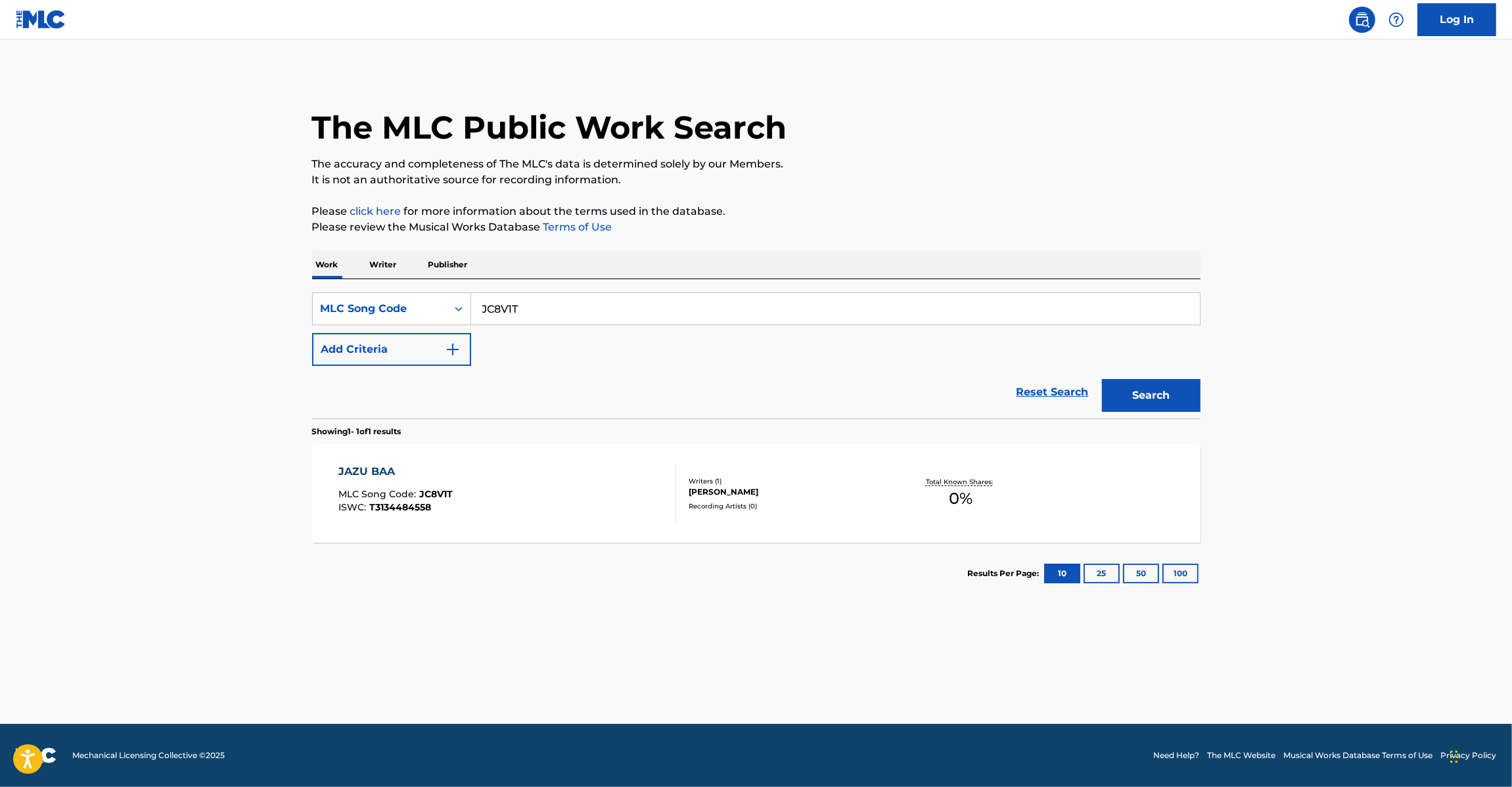
click at [533, 313] on input "JC8V1T" at bounding box center [835, 309] width 728 height 31
paste input "SC4G14"
click at [1177, 398] on button "Search" at bounding box center [1151, 395] width 98 height 33
click at [609, 314] on input "SC4G14" at bounding box center [835, 309] width 728 height 31
paste input "KE31PO"
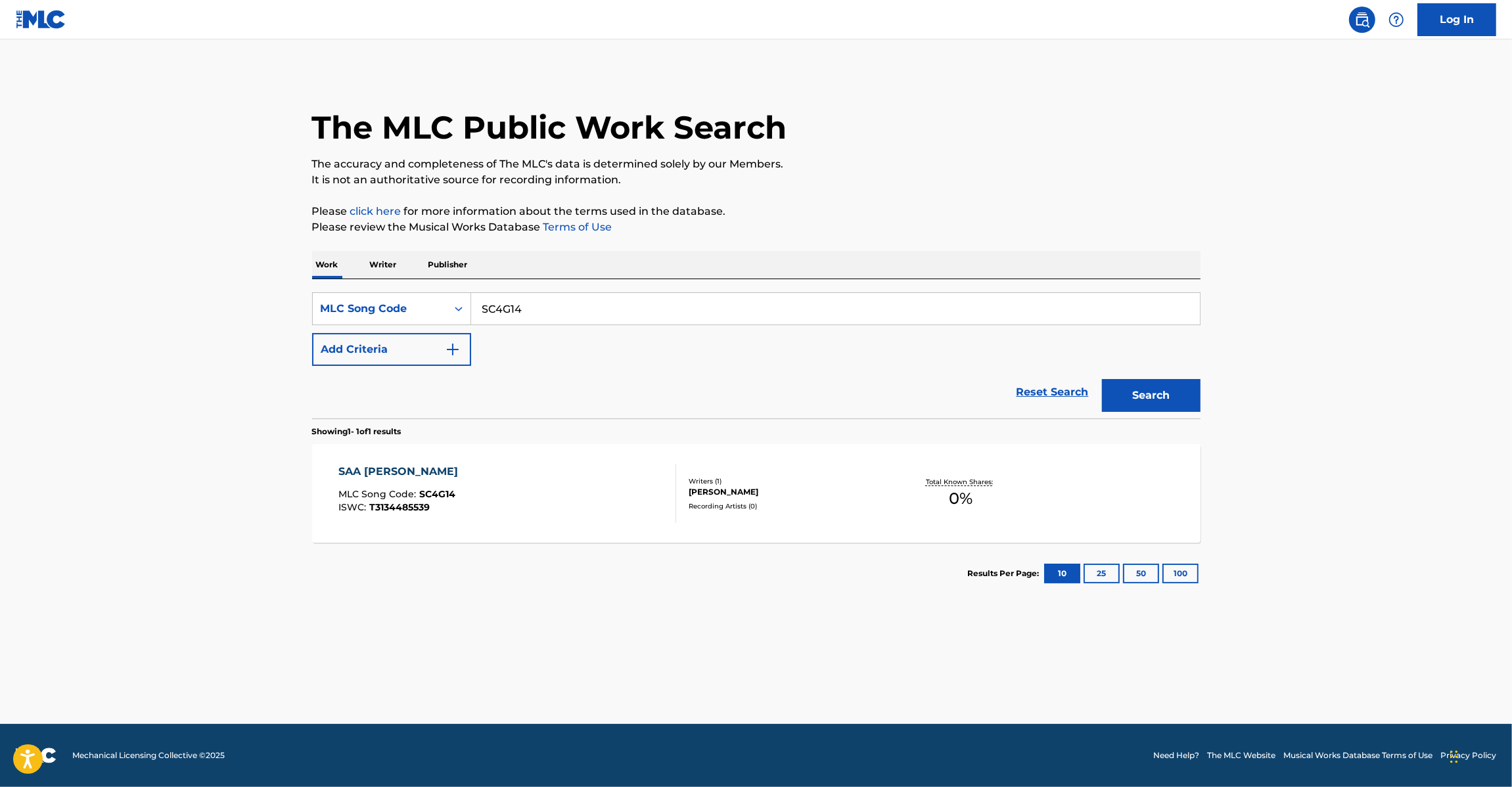
click at [609, 314] on input "SC4G14" at bounding box center [835, 309] width 728 height 31
click at [827, 346] on div "SearchWithCriteria34149b60-9166-456c-a21d-876936d12e03 MLC Song Code SC4G14KE31…" at bounding box center [756, 329] width 888 height 74
click at [813, 307] on input "SC4G14KE31PO" at bounding box center [835, 309] width 728 height 31
paste input "Search Form"
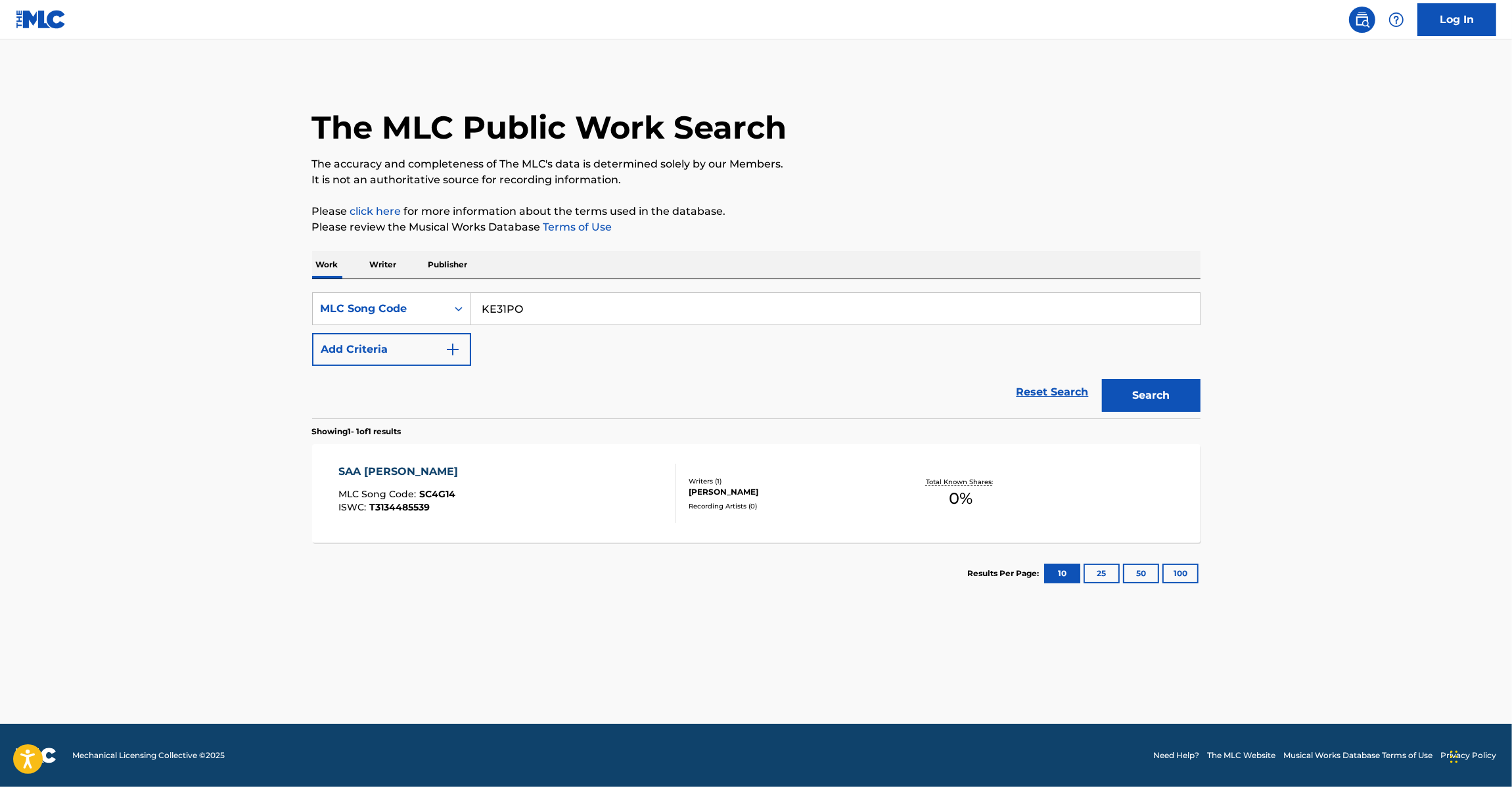
drag, startPoint x: 813, startPoint y: 307, endPoint x: 901, endPoint y: 325, distance: 89.8
click at [815, 307] on input "KE31PO" at bounding box center [835, 309] width 728 height 31
click at [1127, 387] on button "Search" at bounding box center [1151, 395] width 98 height 33
click at [638, 302] on input "KE31PO" at bounding box center [835, 309] width 728 height 31
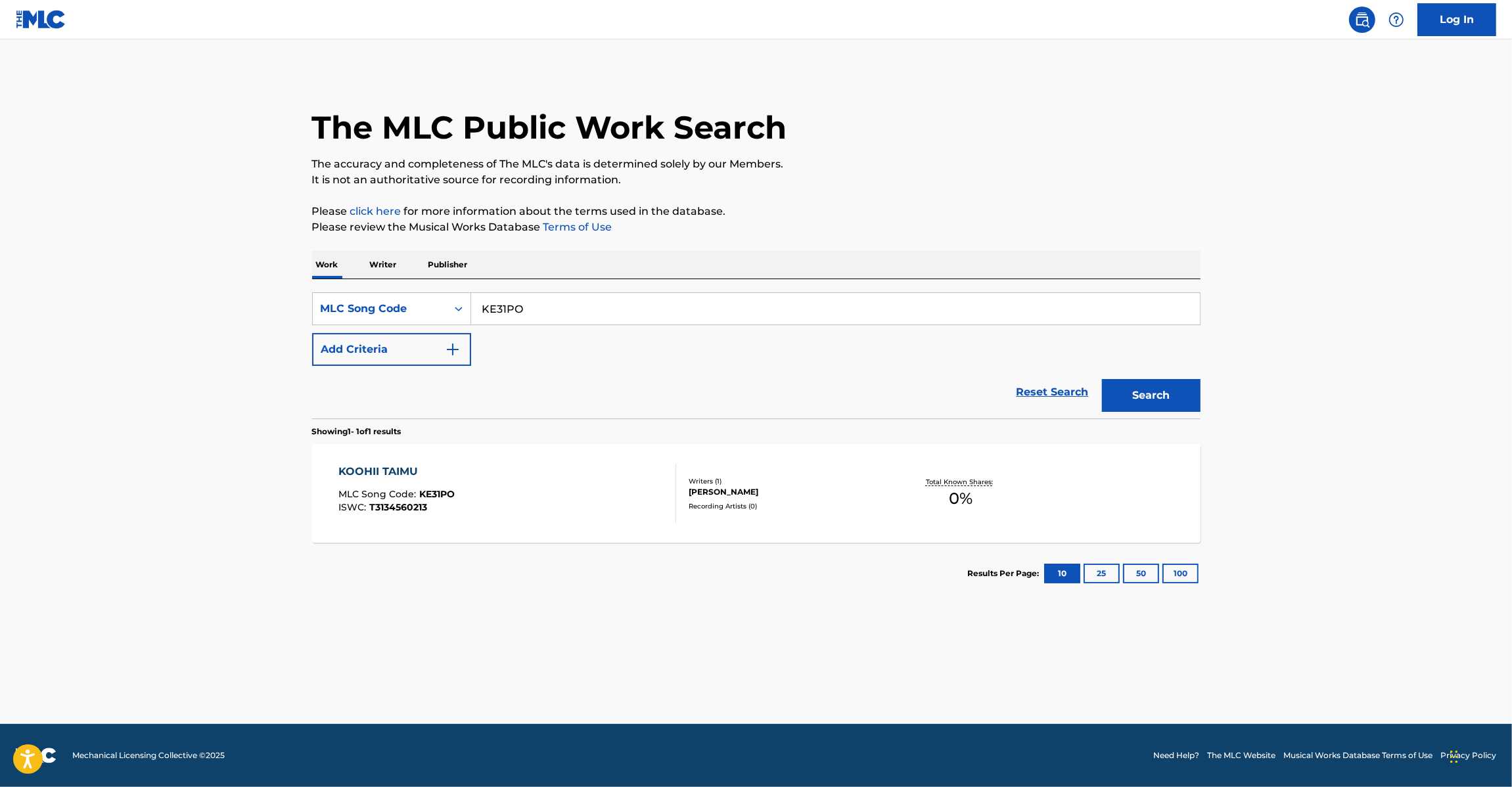
paste input "MU8"
click at [1170, 395] on button "Search" at bounding box center [1151, 395] width 98 height 33
click at [525, 303] on input "KE3MU8" at bounding box center [835, 309] width 728 height 31
paste input "OD4F7E"
click at [525, 303] on input "OD4F7E" at bounding box center [835, 309] width 728 height 31
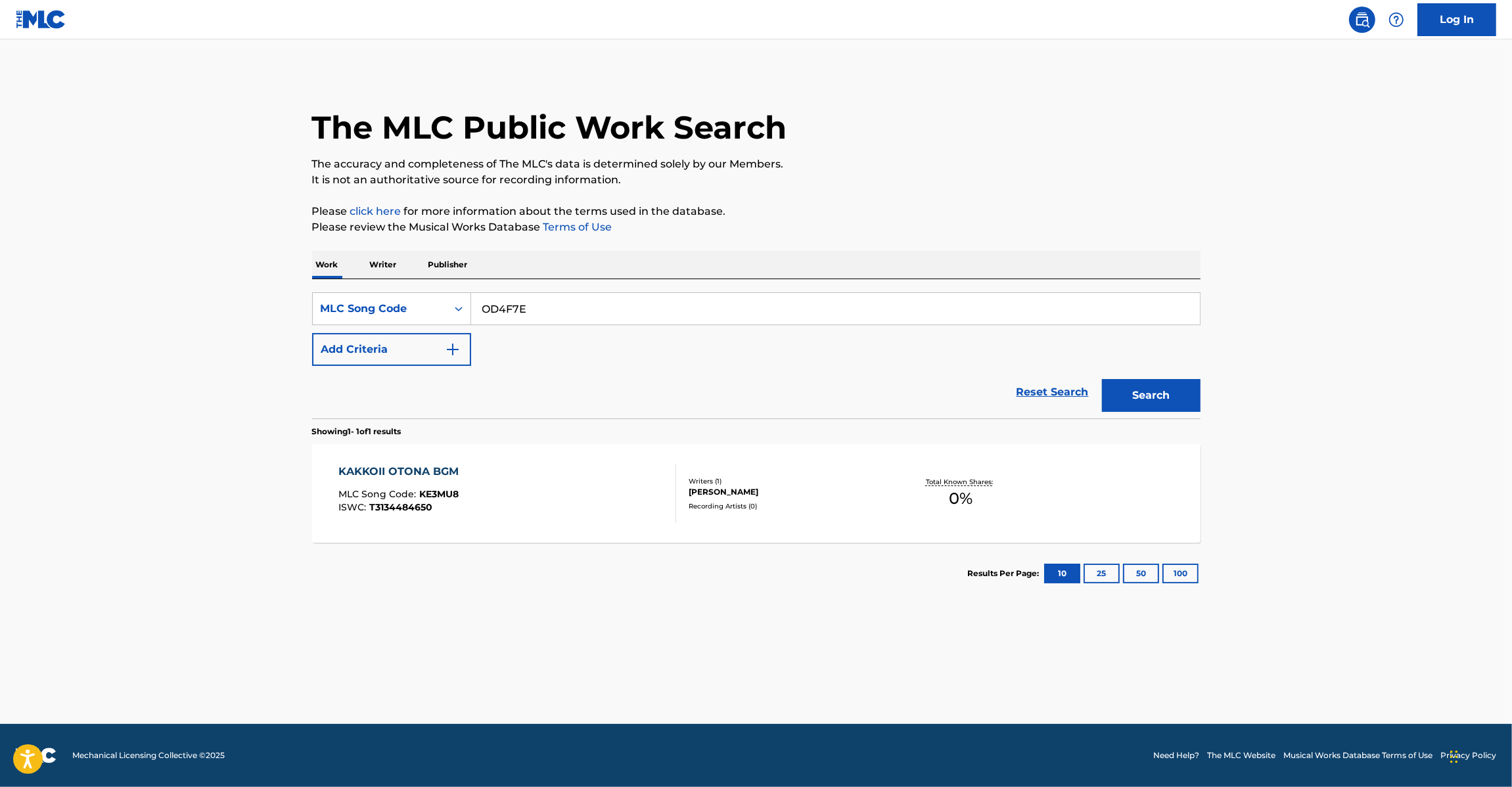
click at [1190, 378] on div "Search" at bounding box center [1148, 392] width 105 height 52
click at [1181, 392] on button "Search" at bounding box center [1151, 395] width 98 height 33
click at [617, 307] on input "OD4F7E" at bounding box center [835, 309] width 728 height 31
paste input "39G0"
drag, startPoint x: 617, startPoint y: 307, endPoint x: 803, endPoint y: 353, distance: 191.6
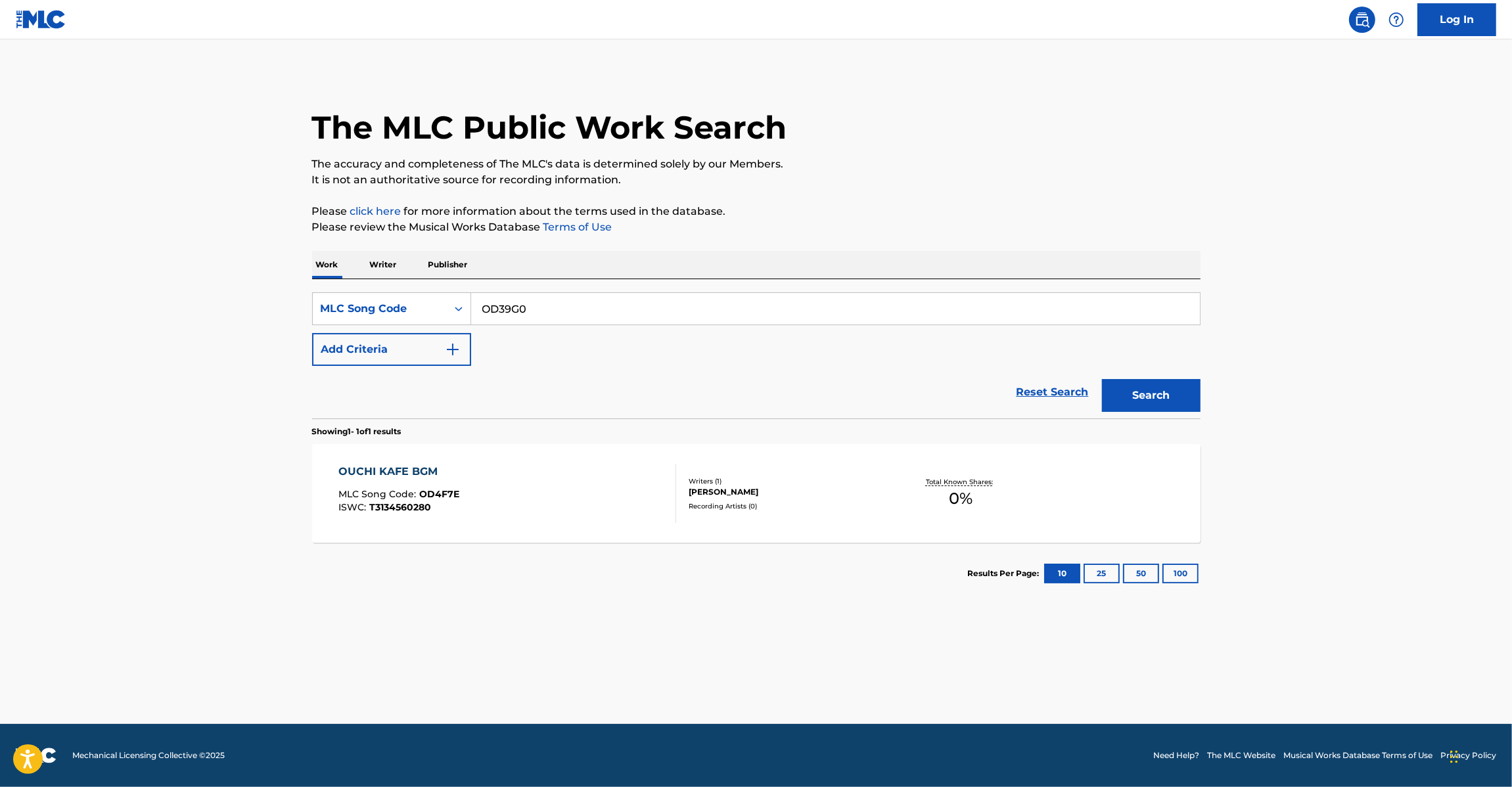
click at [619, 307] on input "OD39G0" at bounding box center [835, 309] width 728 height 31
click at [1132, 384] on button "Search" at bounding box center [1151, 395] width 98 height 33
click at [631, 310] on input "OD39G0" at bounding box center [835, 309] width 728 height 31
paste input "LE5WN6"
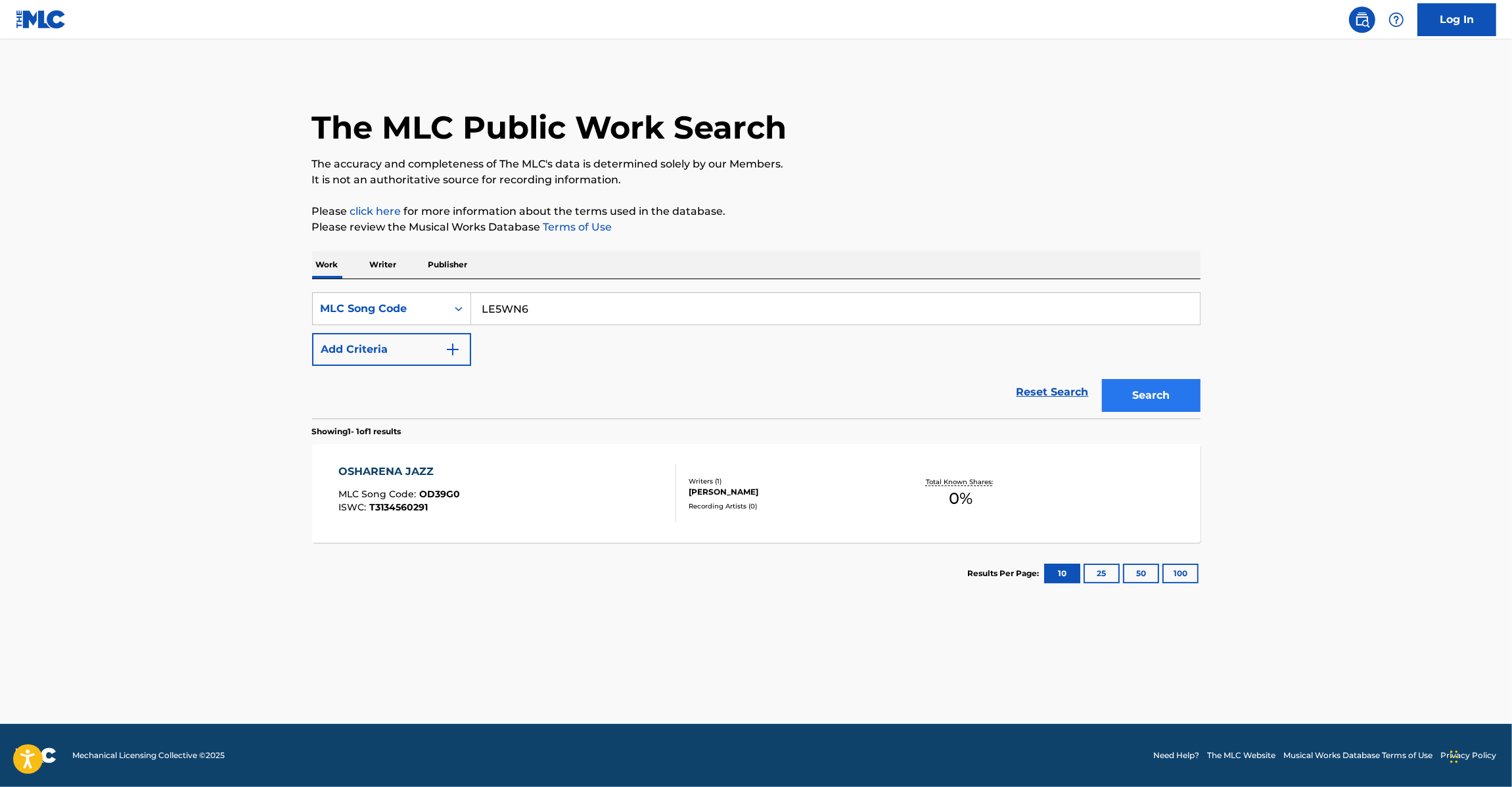
drag, startPoint x: 1220, startPoint y: 408, endPoint x: 1190, endPoint y: 401, distance: 30.8
click at [1212, 405] on main "The MLC Public Work Search The accuracy and completeness of The MLC's data is d…" at bounding box center [756, 382] width 1512 height 684
click at [1178, 401] on button "Search" at bounding box center [1151, 395] width 98 height 33
click at [556, 287] on div "SearchWithCriteria34149b60-9166-456c-a21d-876936d12e03 MLC Song Code LE5WN6 Add…" at bounding box center [756, 348] width 888 height 139
drag, startPoint x: 556, startPoint y: 287, endPoint x: 556, endPoint y: 305, distance: 18.0
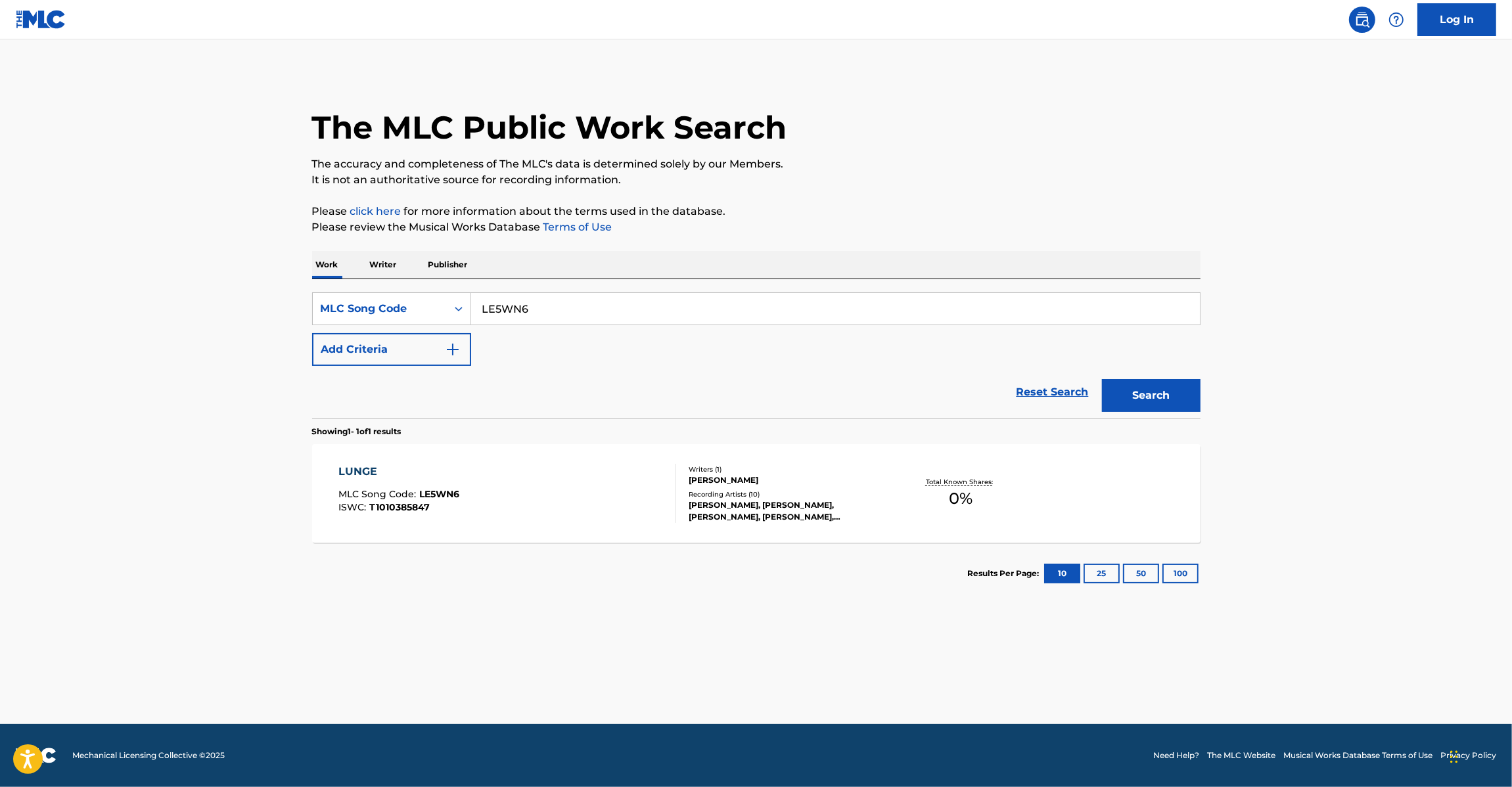
click at [556, 289] on div "SearchWithCriteria34149b60-9166-456c-a21d-876936d12e03 MLC Song Code LE5WN6 Add…" at bounding box center [756, 348] width 888 height 139
click at [556, 305] on input "LE5WN6" at bounding box center [835, 309] width 728 height 31
paste input "IG7AEU"
click at [556, 305] on input "IG7AEU" at bounding box center [835, 309] width 728 height 31
click at [1172, 398] on button "Search" at bounding box center [1151, 395] width 98 height 33
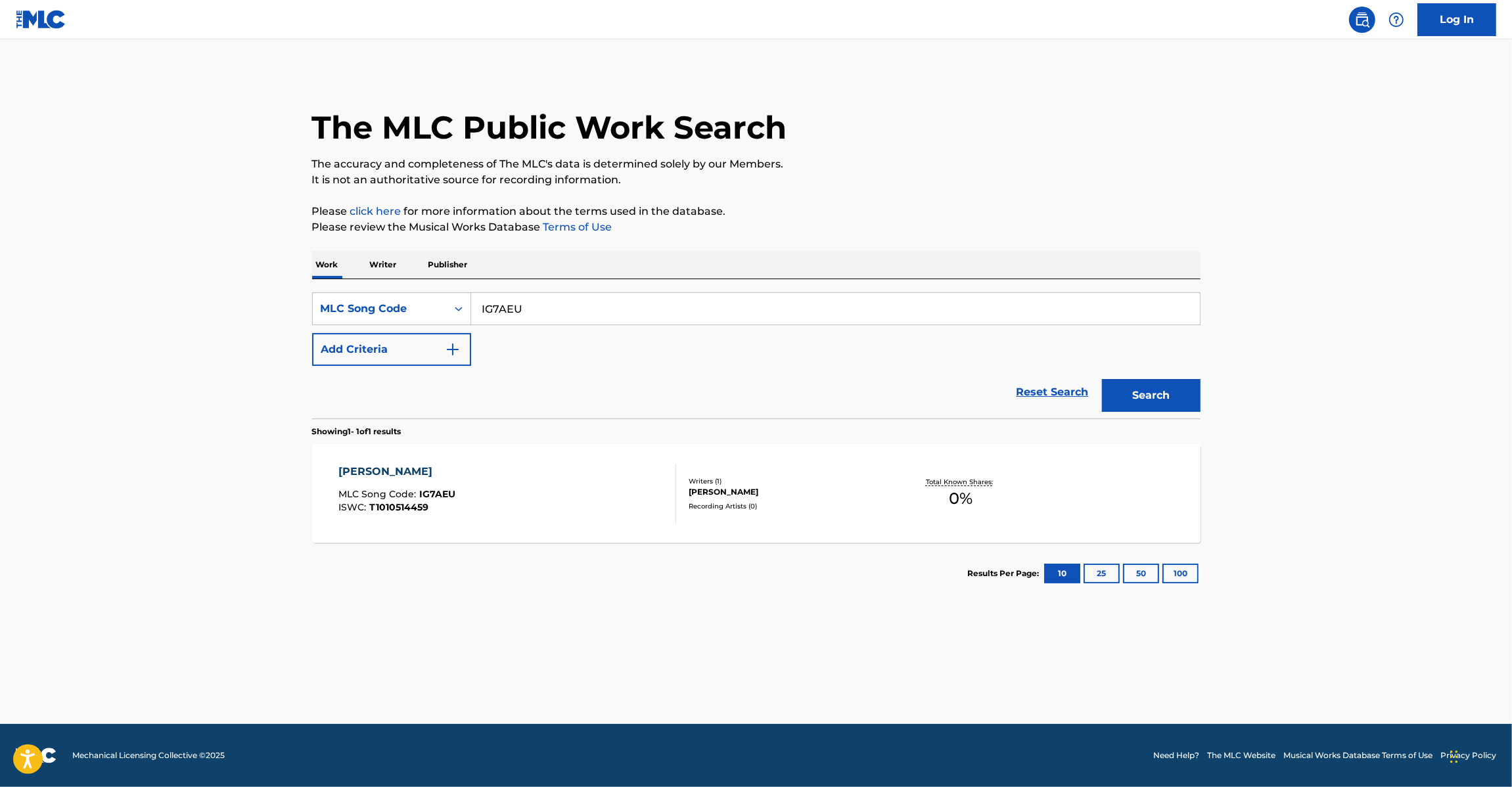
click at [498, 295] on input "IG7AEU" at bounding box center [835, 309] width 728 height 31
click at [518, 309] on input "IG7AEU" at bounding box center [835, 309] width 728 height 31
paste input "DB8V83"
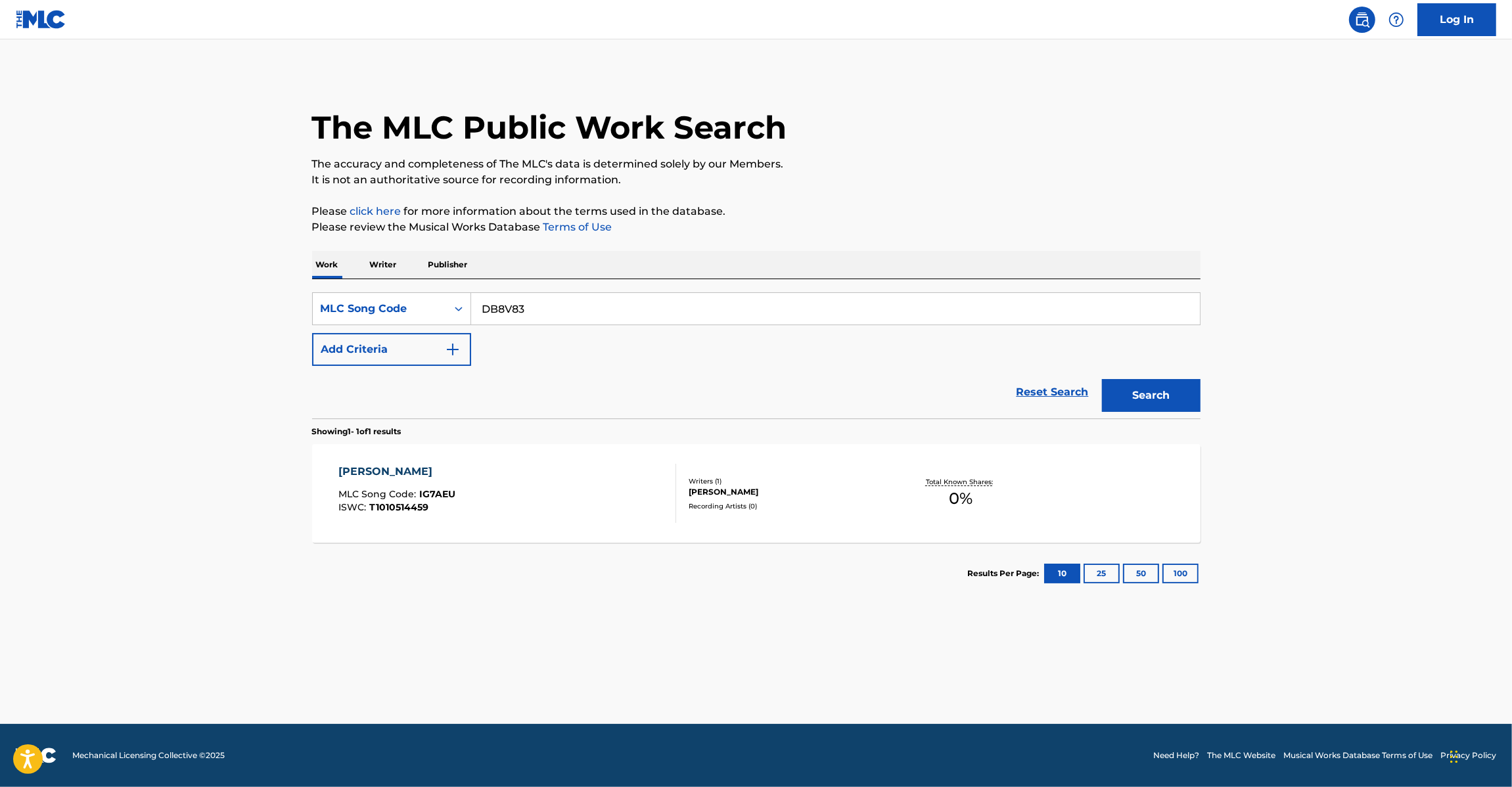
click at [1102, 379] on button "Search" at bounding box center [1151, 395] width 98 height 33
click at [517, 314] on input "DB8V83" at bounding box center [835, 309] width 728 height 31
paste input "3LU"
click at [1142, 384] on button "Search" at bounding box center [1151, 395] width 98 height 33
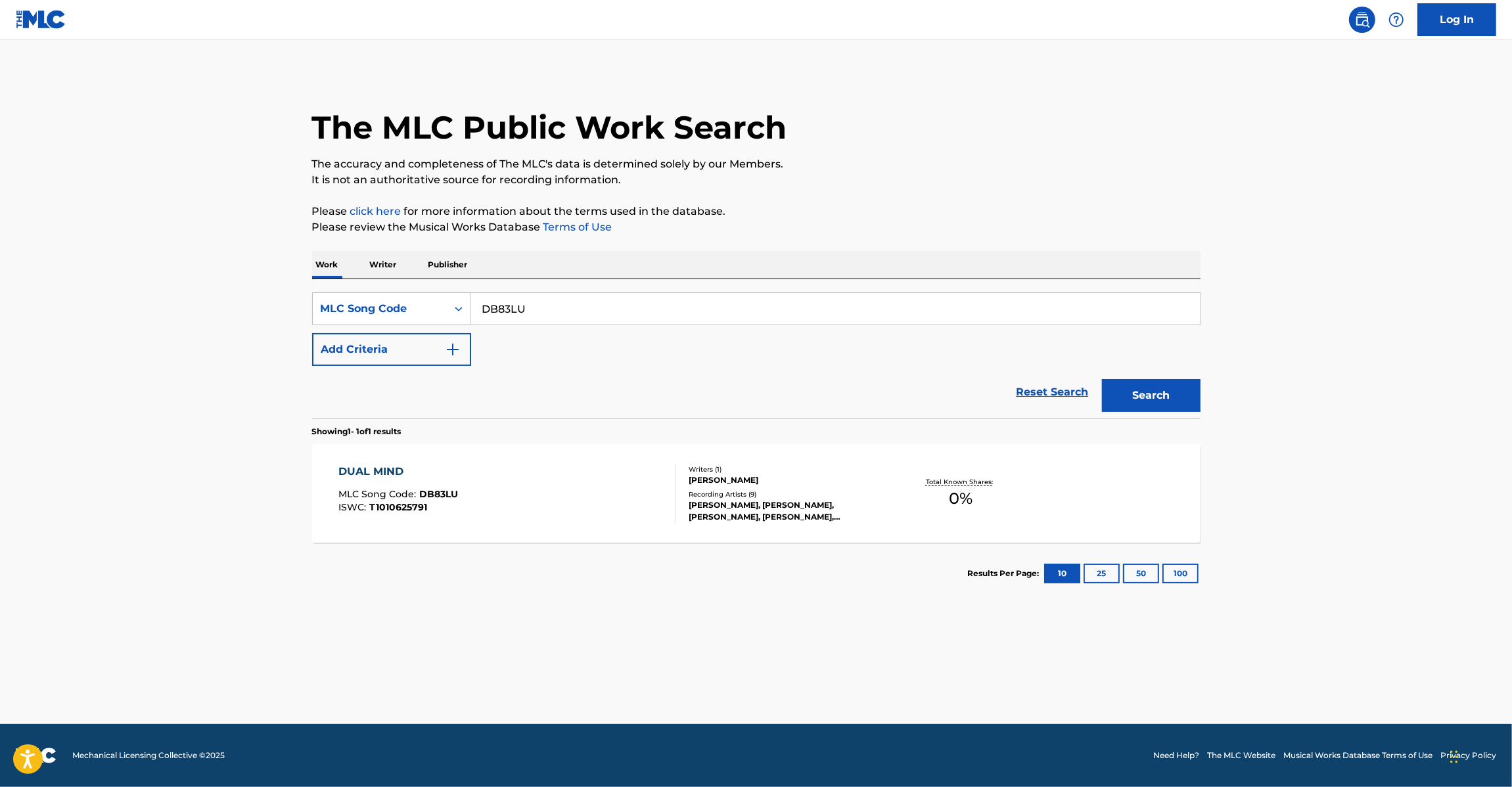
click at [547, 311] on input "DB83LU" at bounding box center [835, 309] width 728 height 31
paste input "TE9C0C"
click at [1176, 398] on button "Search" at bounding box center [1151, 395] width 98 height 33
click at [576, 325] on div "TE9C0C" at bounding box center [835, 309] width 729 height 33
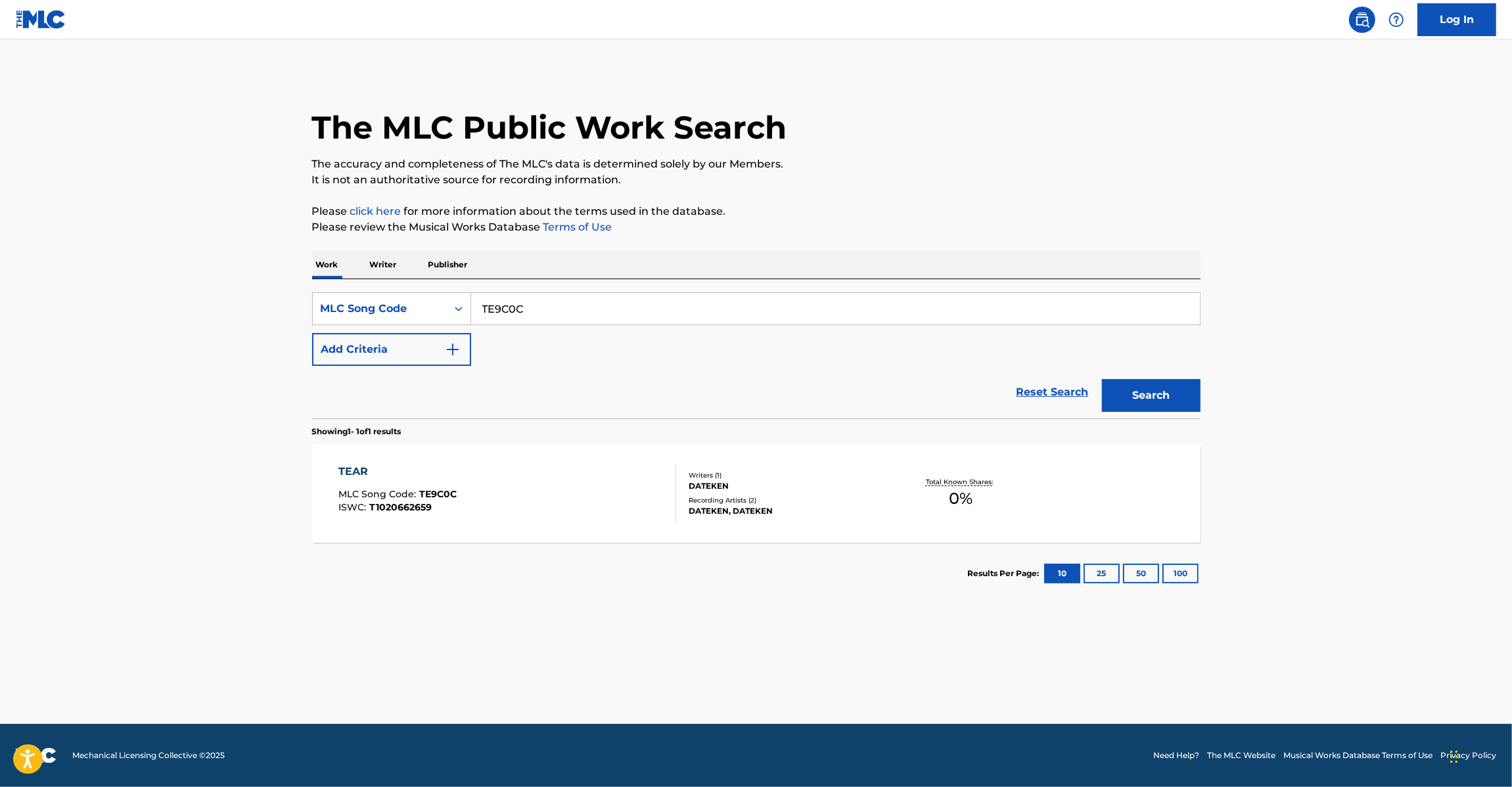
click at [576, 325] on div "TE9C0C" at bounding box center [835, 309] width 729 height 33
click at [570, 309] on input "TE9C0C" at bounding box center [835, 309] width 728 height 31
paste input "SB3M9D"
click at [1121, 380] on button "Search" at bounding box center [1151, 395] width 98 height 33
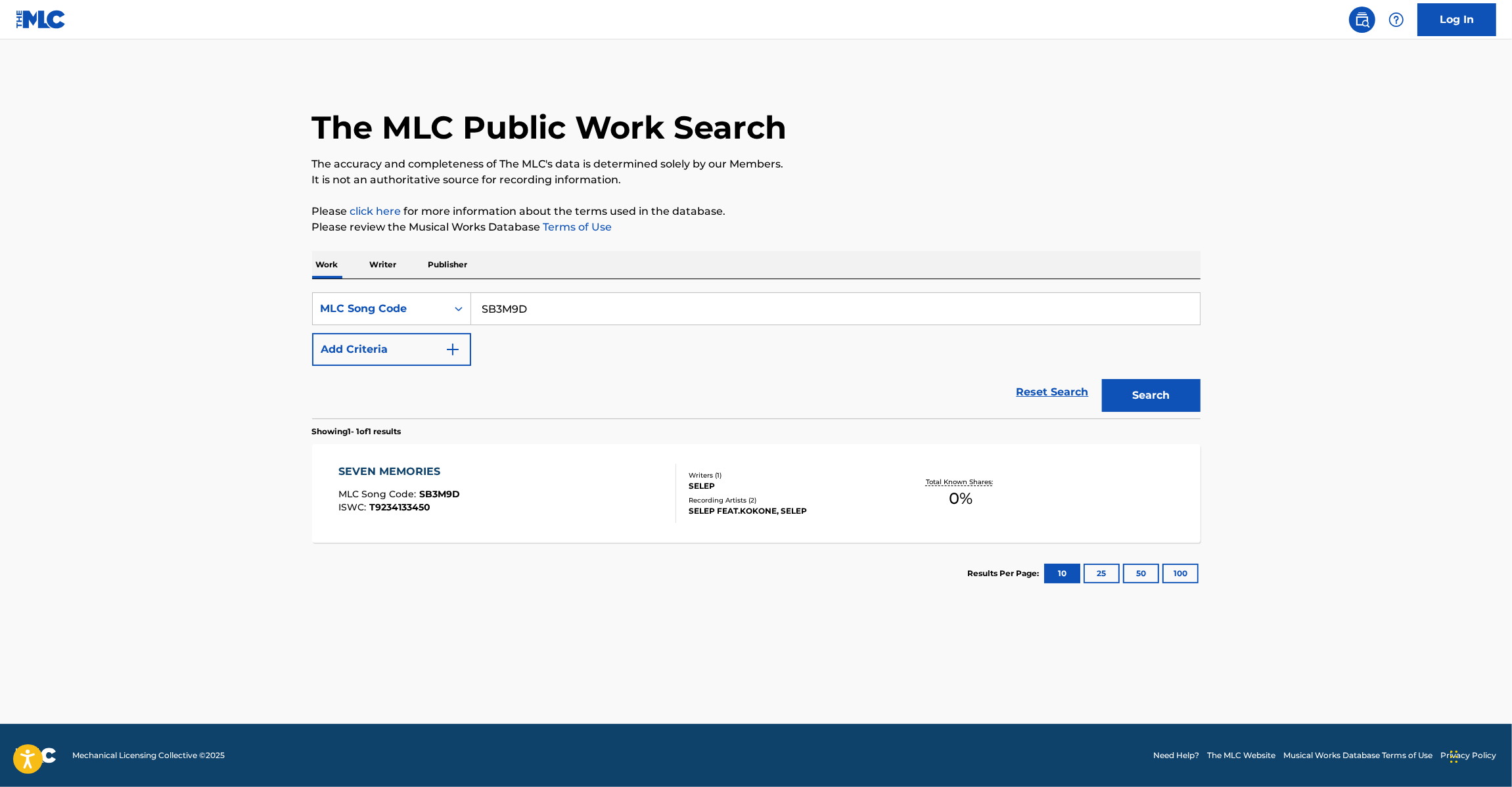
click at [567, 299] on input "SB3M9D" at bounding box center [835, 309] width 728 height 31
paste input "148"
click at [567, 299] on input "SB3M9D" at bounding box center [835, 309] width 728 height 31
click at [1184, 394] on button "Search" at bounding box center [1151, 395] width 98 height 33
click at [531, 307] on input "SB3148" at bounding box center [835, 309] width 728 height 31
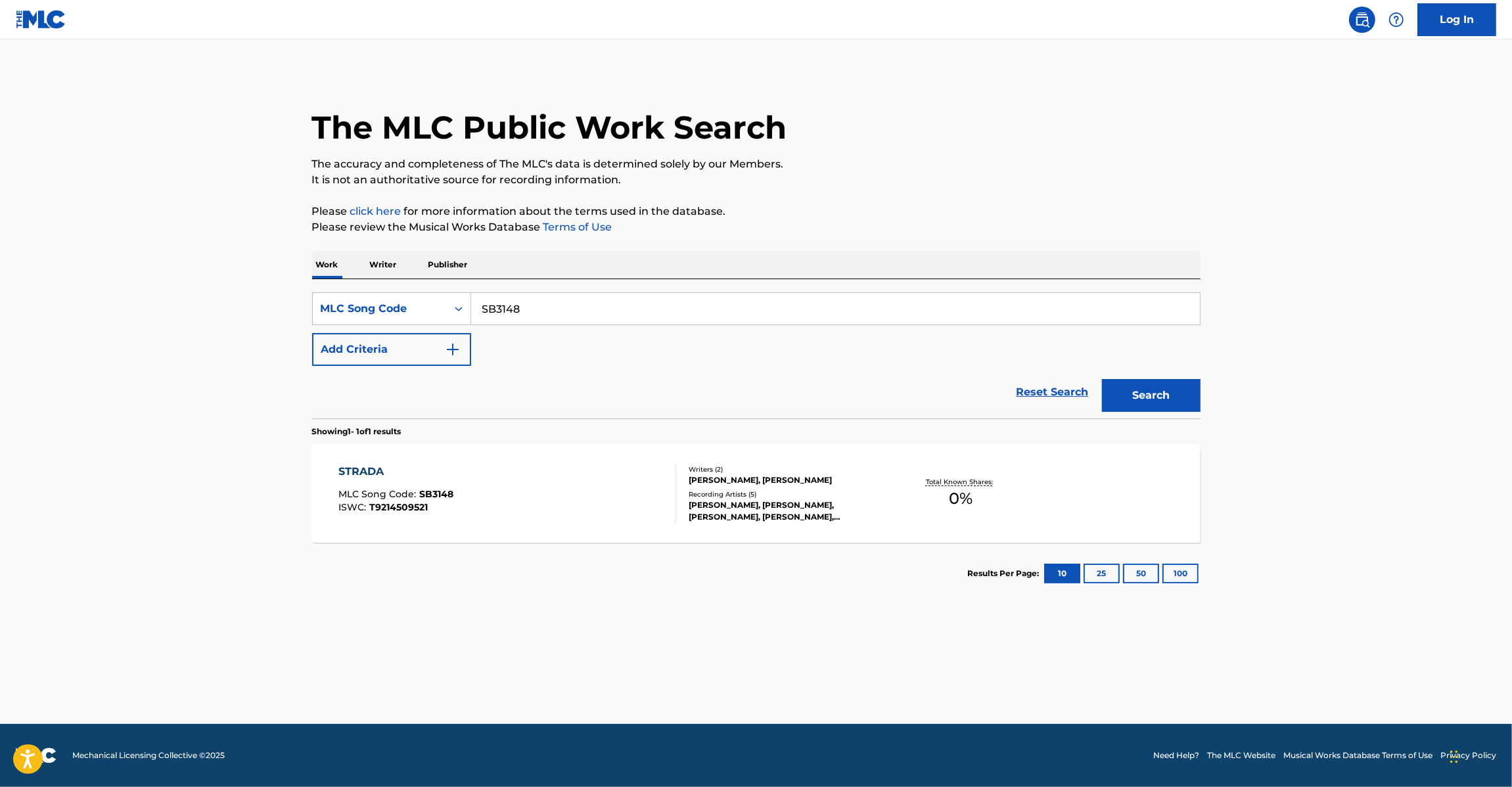
click at [531, 307] on input "SB3148" at bounding box center [835, 309] width 728 height 31
paste input "MYG"
click at [1147, 402] on button "Search" at bounding box center [1151, 395] width 98 height 33
click at [564, 284] on div "SearchWithCriteria34149b60-9166-456c-a21d-876936d12e03 MLC Song Code SB3MYG Add…" at bounding box center [756, 348] width 888 height 139
click at [564, 286] on div "SearchWithCriteria34149b60-9166-456c-a21d-876936d12e03 MLC Song Code SB3MYG Add…" at bounding box center [756, 348] width 888 height 139
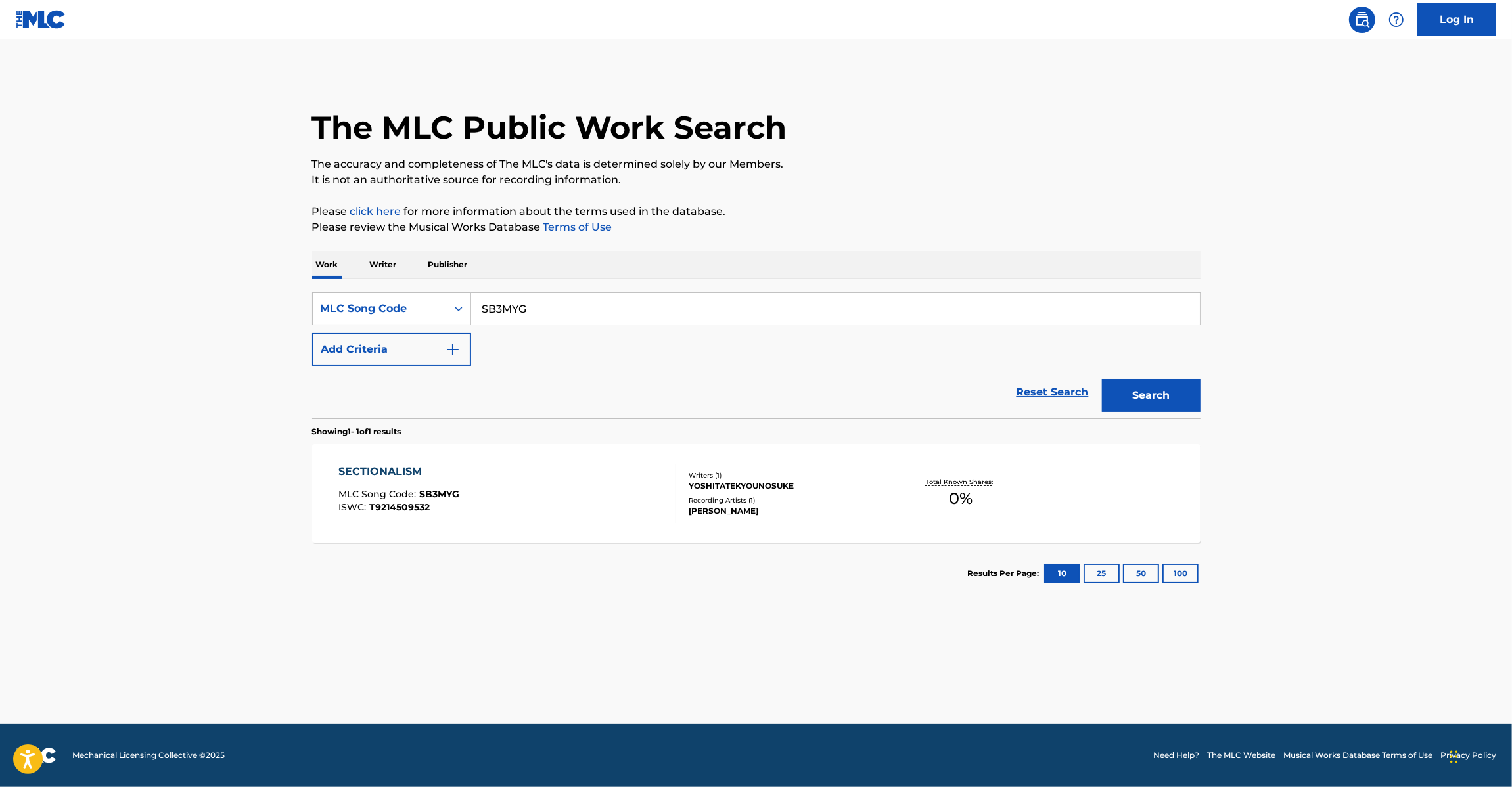
click at [554, 321] on input "SB3MYG" at bounding box center [835, 309] width 728 height 31
paste input "YE022B"
click at [554, 321] on input "YE022B" at bounding box center [835, 309] width 728 height 31
click at [1153, 397] on button "Search" at bounding box center [1151, 395] width 98 height 33
click at [530, 302] on input "YE022B" at bounding box center [835, 309] width 728 height 31
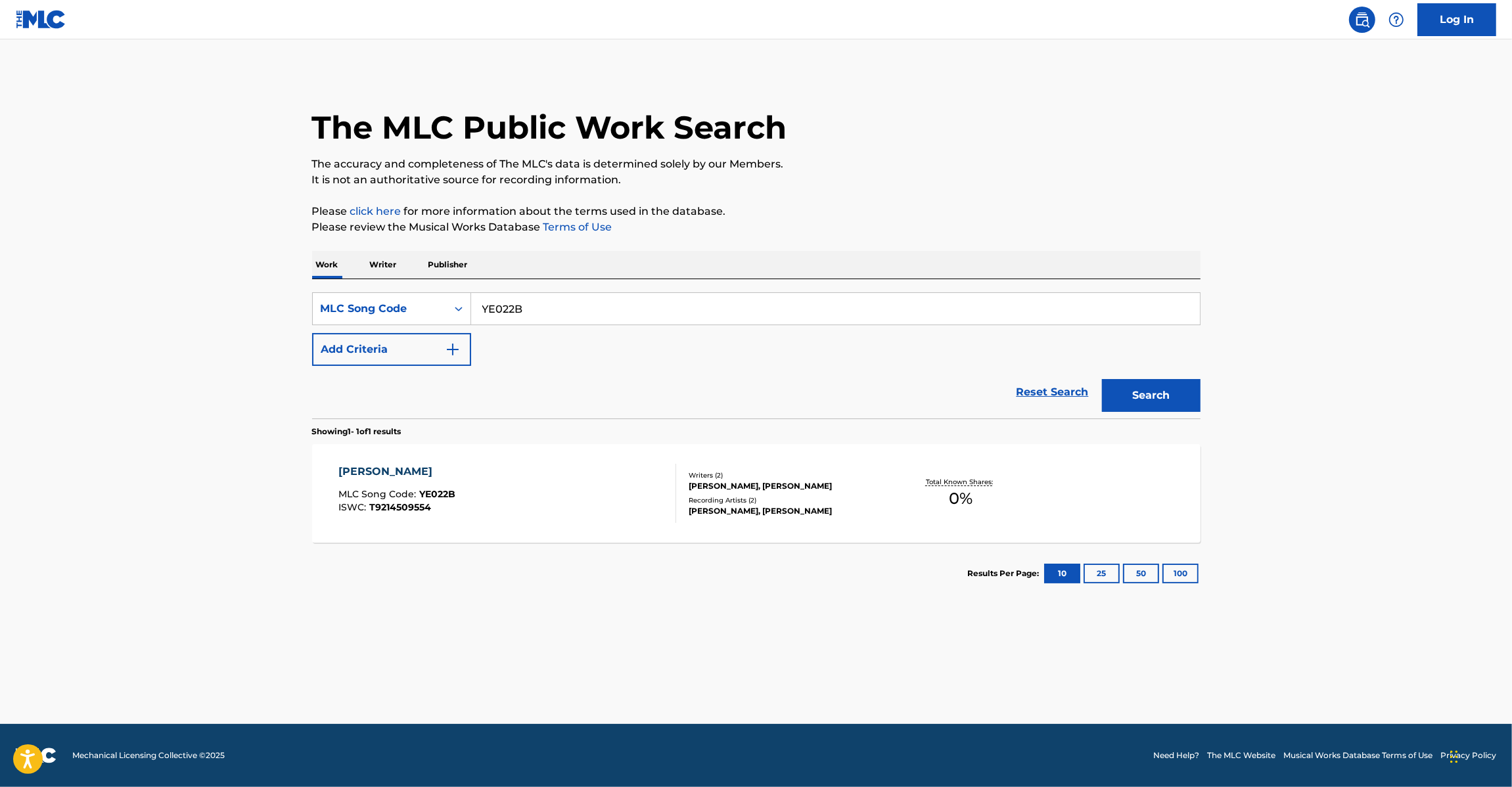
paste input "DB83LU"
click at [530, 302] on input "YE022B" at bounding box center [835, 309] width 728 height 31
click at [1131, 410] on button "Search" at bounding box center [1151, 395] width 98 height 33
click at [527, 286] on div "SearchWithCriteria34149b60-9166-456c-a21d-876936d12e03 MLC Song Code DB83LU Add…" at bounding box center [756, 348] width 888 height 139
click at [527, 289] on div "SearchWithCriteria34149b60-9166-456c-a21d-876936d12e03 MLC Song Code DB83LU Add…" at bounding box center [756, 348] width 888 height 139
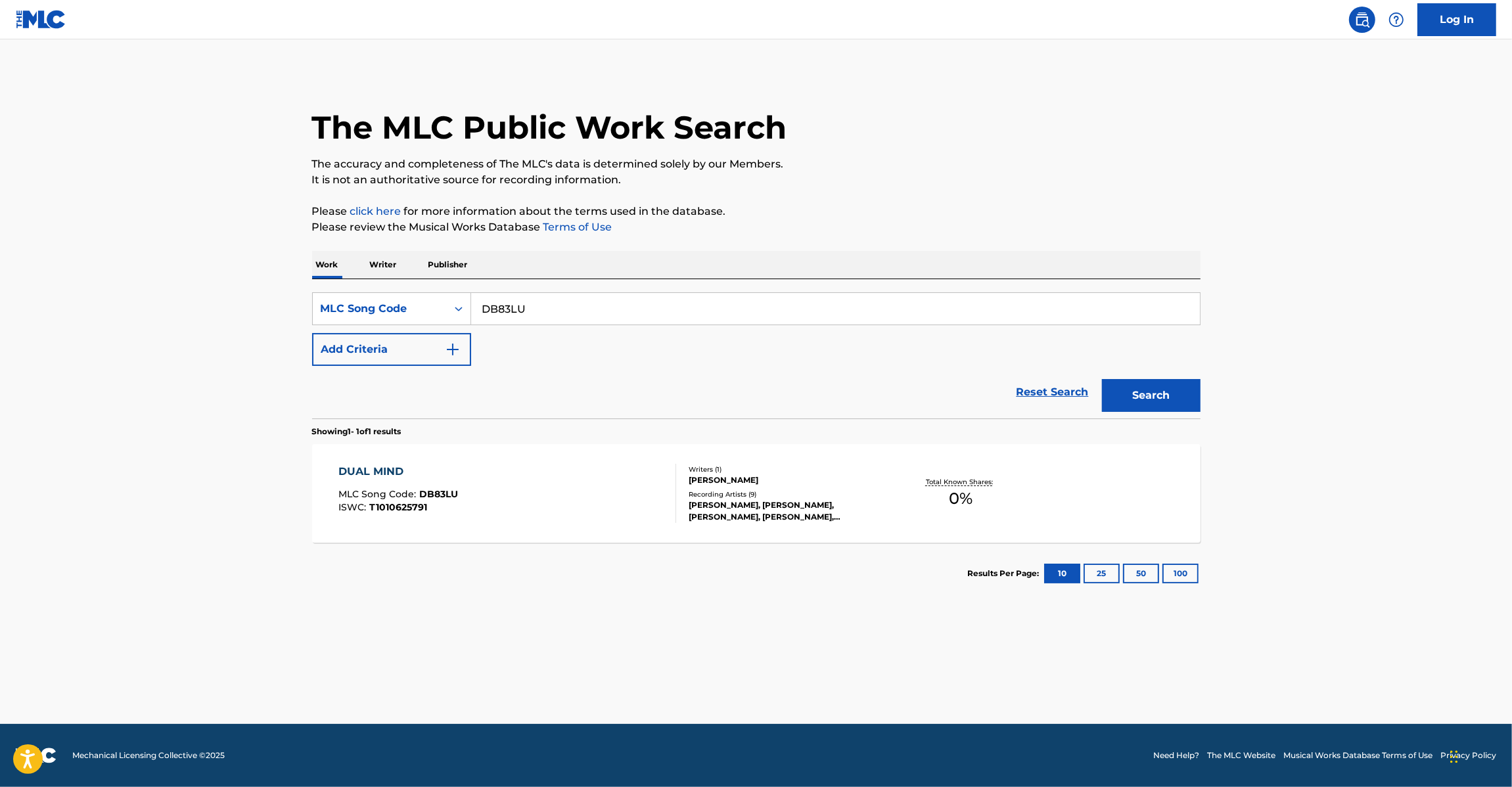
click at [526, 295] on input "DB83LU" at bounding box center [835, 309] width 728 height 31
paste input "KE9ZVQ"
click at [1134, 405] on button "Search" at bounding box center [1151, 395] width 98 height 33
click at [546, 334] on div "SearchWithCriteria34149b60-9166-456c-a21d-876936d12e03 MLC Song Code KE9ZVQ Add…" at bounding box center [756, 329] width 888 height 74
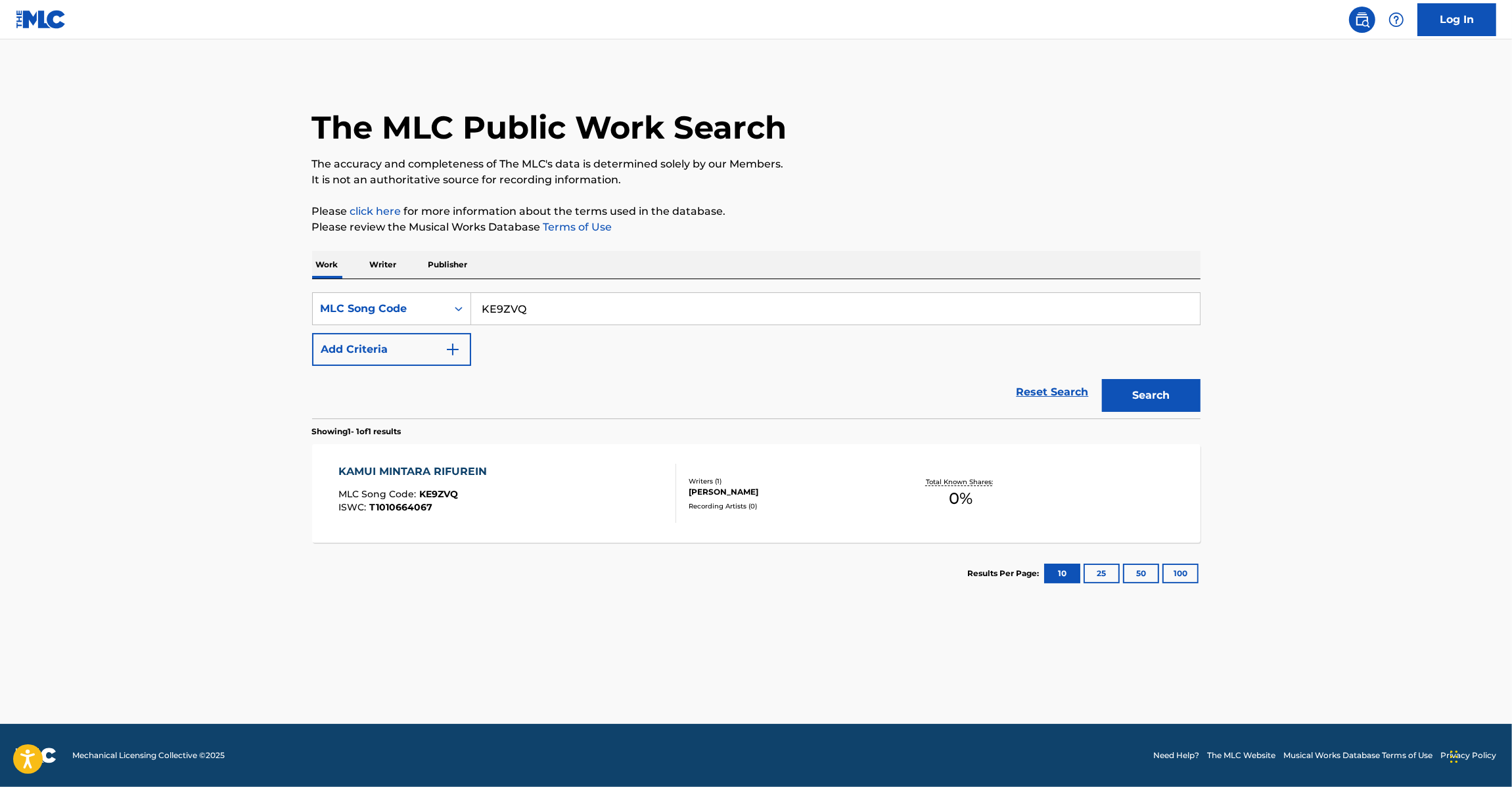
click at [553, 306] on input "KE9ZVQ" at bounding box center [835, 309] width 728 height 31
paste input "LE5WFK"
click at [1128, 399] on button "Search" at bounding box center [1151, 395] width 98 height 33
click at [529, 300] on input "LE5WFK" at bounding box center [835, 309] width 728 height 31
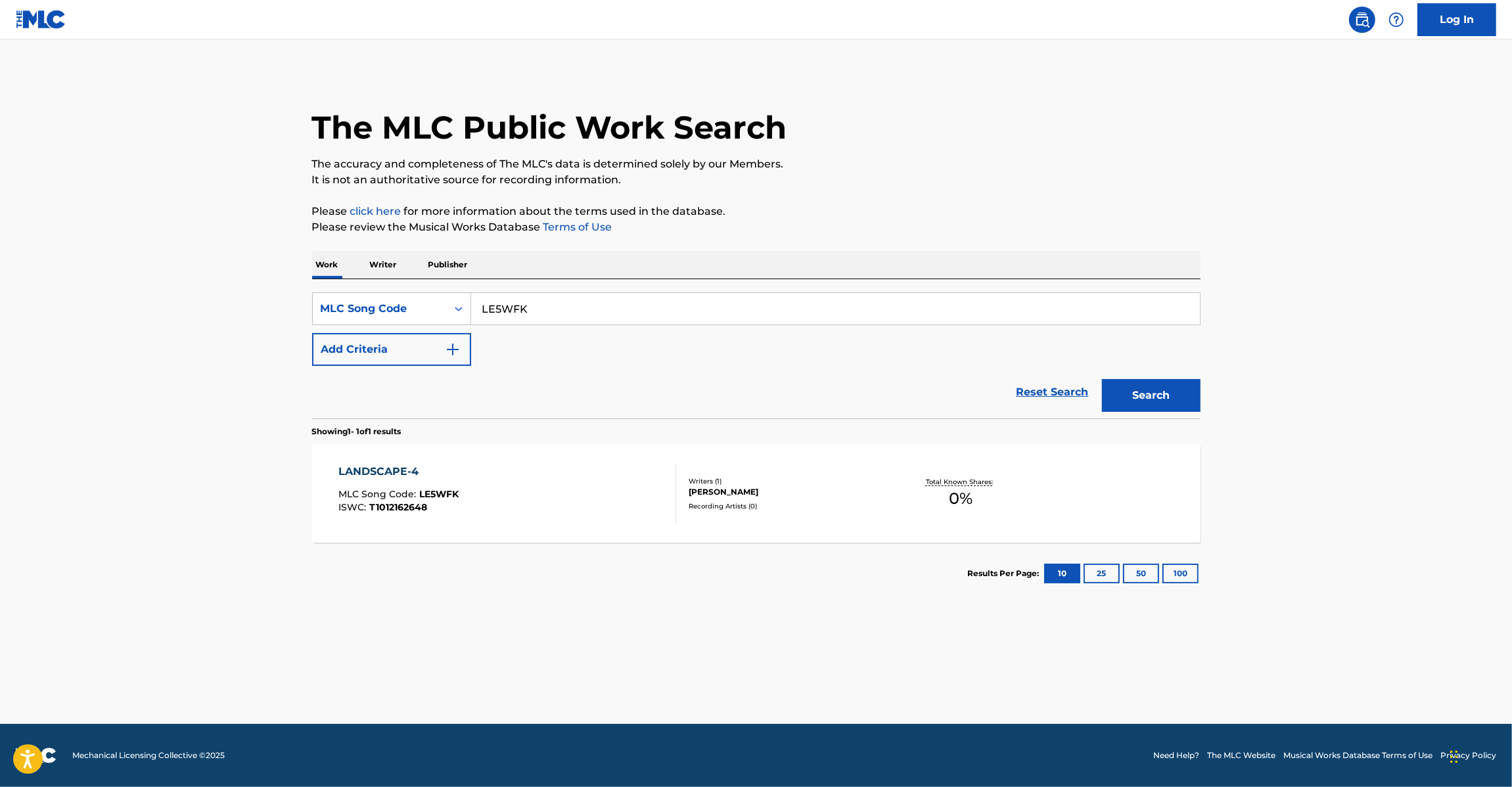
click at [529, 300] on input "LE5WFK" at bounding box center [835, 309] width 728 height 31
paste input "KF0FGH"
click at [1115, 378] on div "Search" at bounding box center [1148, 392] width 105 height 52
click at [1118, 385] on button "Search" at bounding box center [1151, 395] width 98 height 33
click at [545, 311] on input "KF0FGH" at bounding box center [835, 309] width 728 height 31
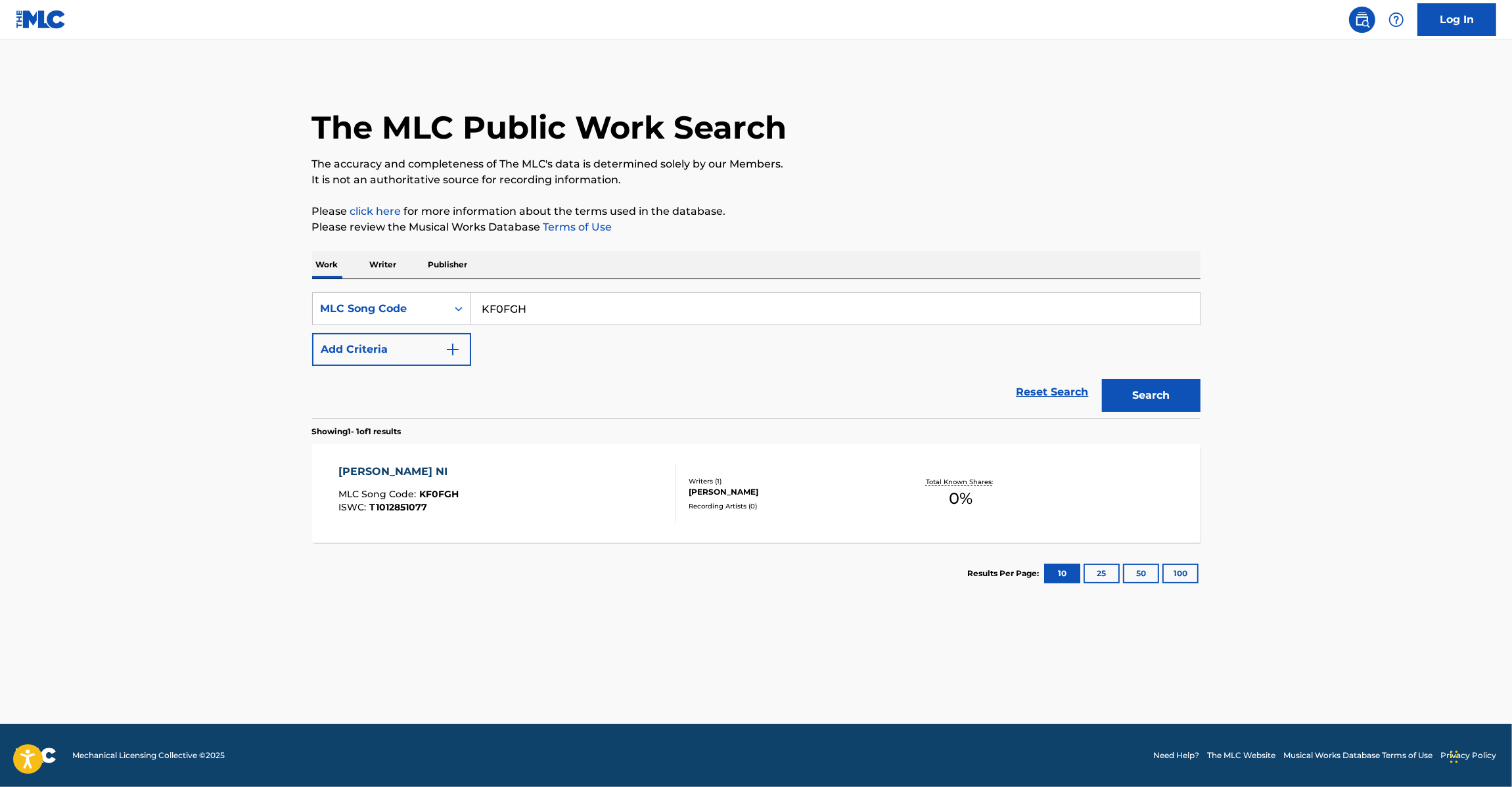
click at [545, 311] on input "KF0FGH" at bounding box center [835, 309] width 728 height 31
paste input "JC0P0S"
click at [1128, 390] on button "Search" at bounding box center [1151, 395] width 98 height 33
click at [575, 314] on input "JC0P0S" at bounding box center [835, 309] width 728 height 31
paste input "SC3TAQ"
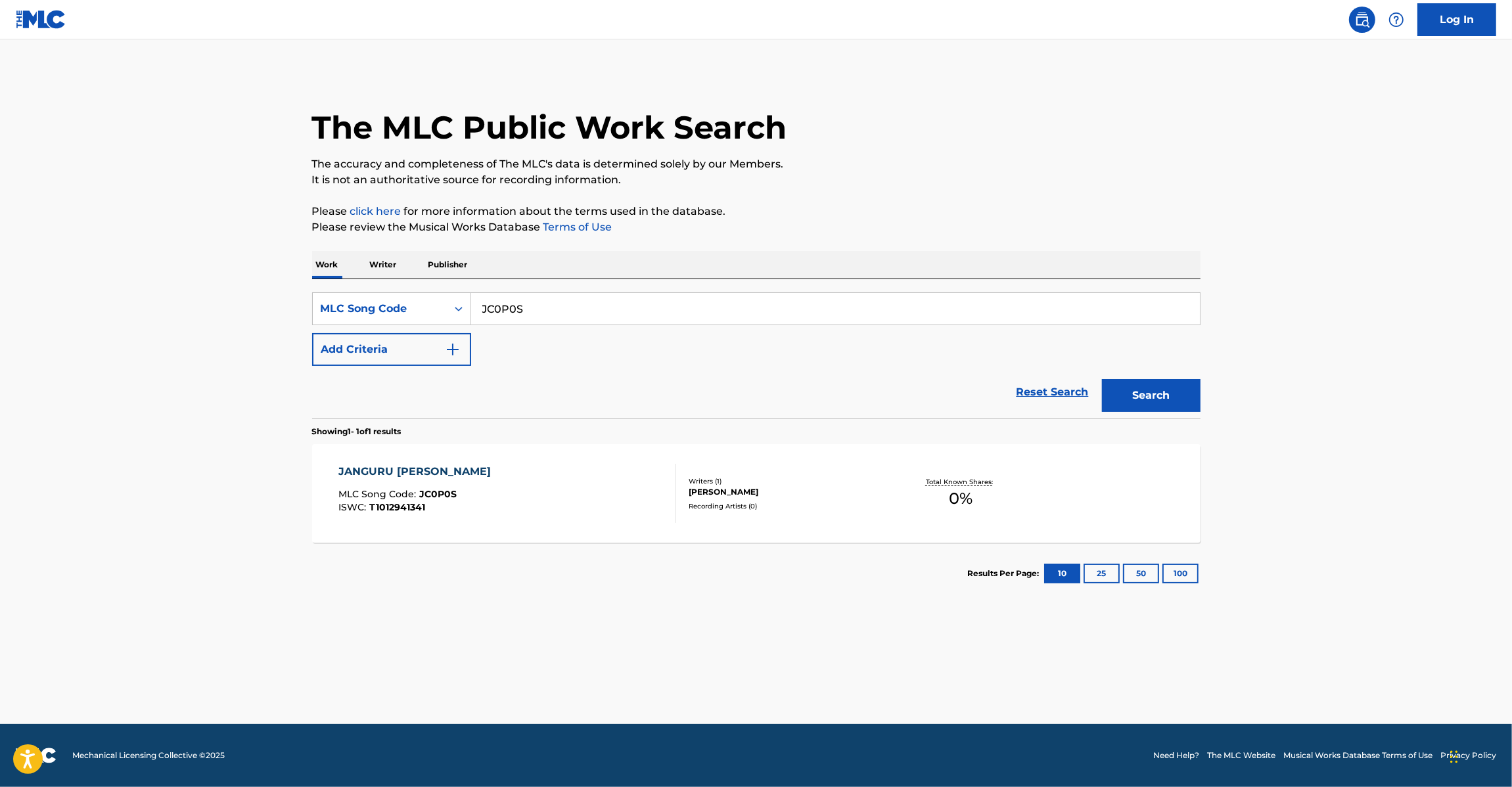
click at [575, 314] on input "JC0P0S" at bounding box center [835, 309] width 728 height 31
click at [1151, 397] on button "Search" at bounding box center [1151, 395] width 98 height 33
click at [562, 309] on input "SC3TAQ" at bounding box center [835, 309] width 728 height 31
paste input "KE9ZYA"
click at [562, 309] on input "KE9ZYA" at bounding box center [835, 309] width 728 height 31
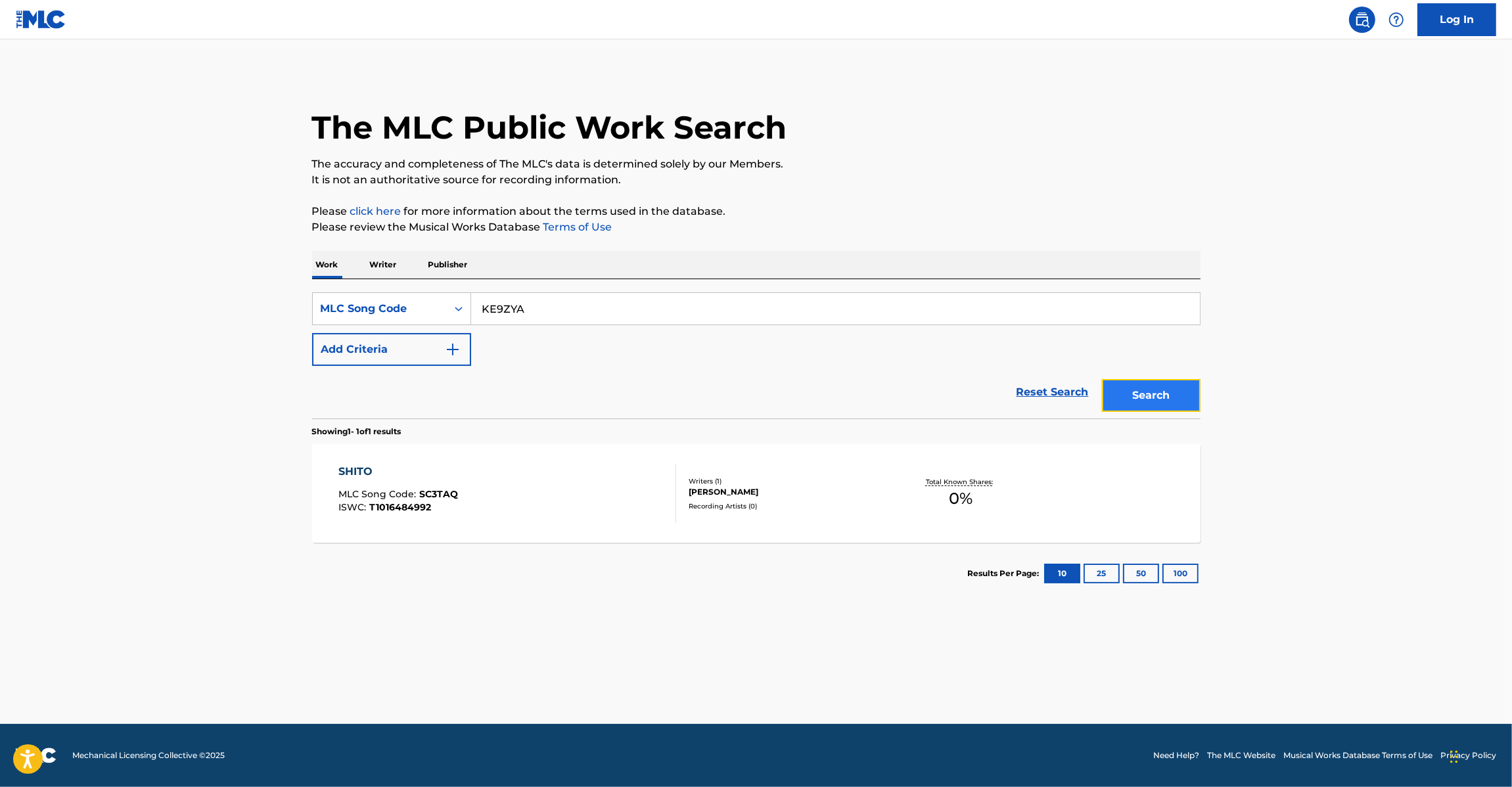
click at [1135, 401] on button "Search" at bounding box center [1151, 395] width 98 height 33
click at [560, 294] on input "KE9ZYA" at bounding box center [835, 309] width 728 height 31
paste input "SC2RFM"
click at [560, 294] on input "KE9ZYA" at bounding box center [835, 309] width 728 height 31
type input "SC2RFM"
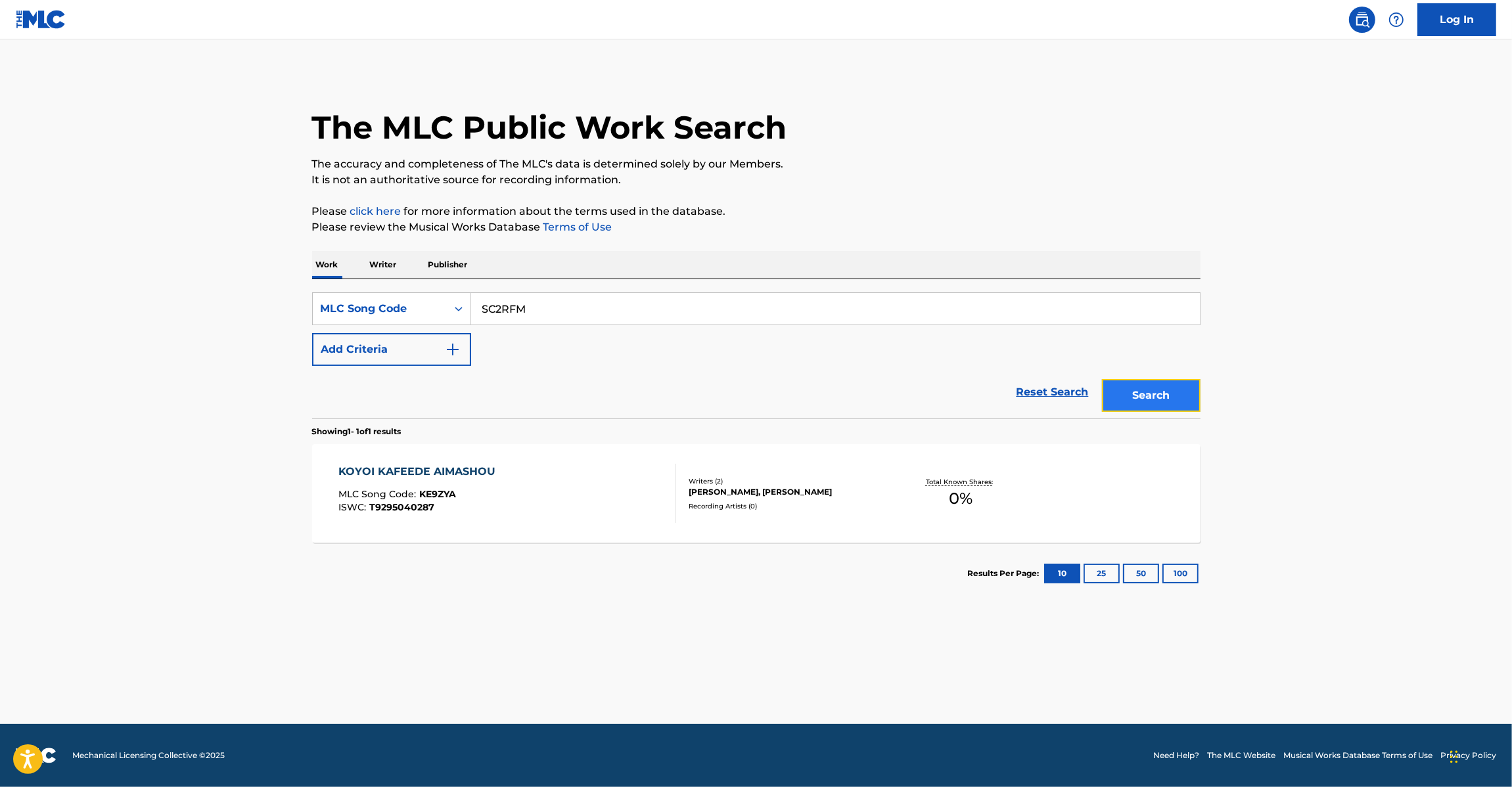
click at [1132, 409] on button "Search" at bounding box center [1151, 395] width 98 height 33
